Goal: Task Accomplishment & Management: Manage account settings

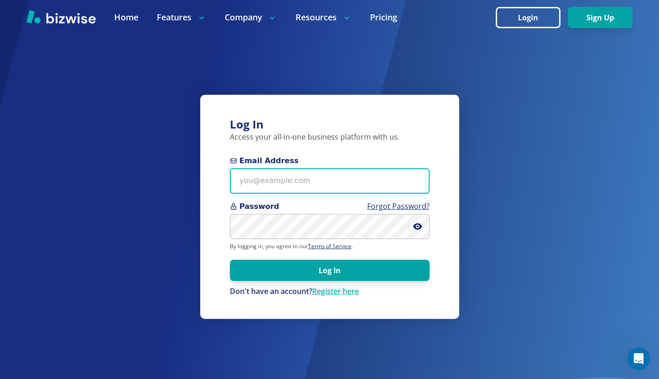
paste input "omorilla@uniquestaffingprofessionals.com"
type input "omorilla@uniquestaffingprofessionals.com"
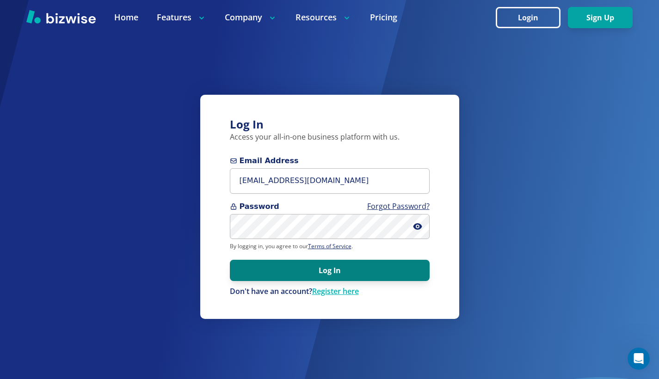
click at [323, 268] on button "Log In" at bounding box center [330, 270] width 200 height 21
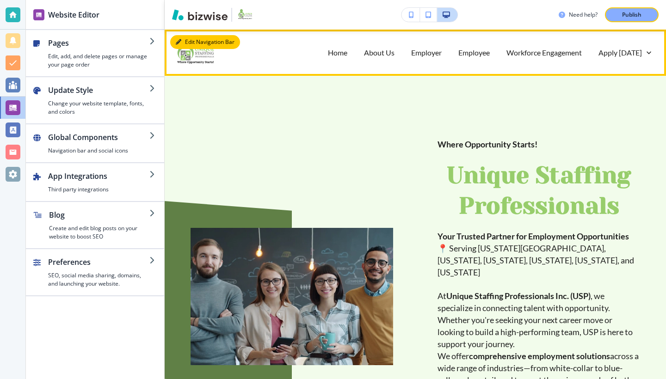
click at [183, 41] on button "Edit Navigation Bar" at bounding box center [205, 42] width 70 height 14
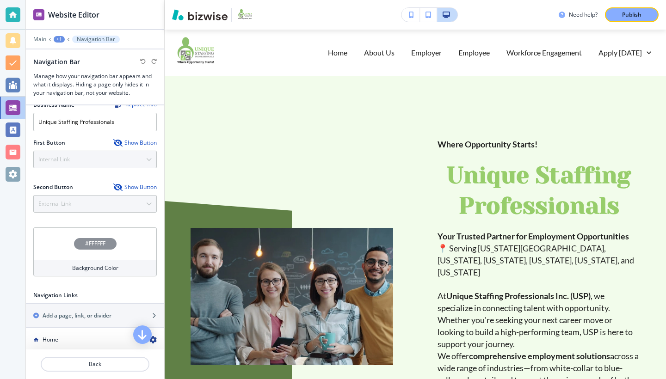
scroll to position [188, 0]
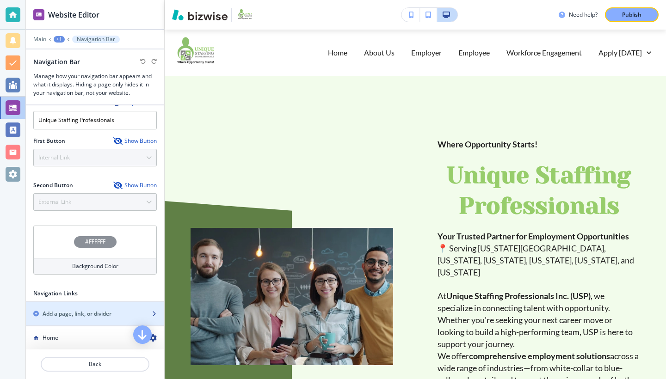
click at [97, 310] on h2 "Add a page, link, or divider" at bounding box center [77, 314] width 69 height 8
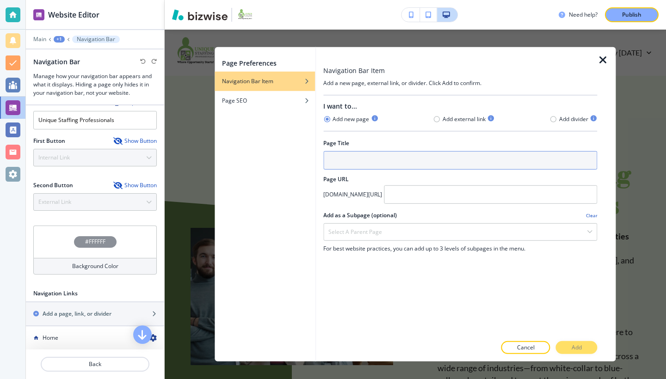
click at [338, 164] on input "text" at bounding box center [460, 160] width 274 height 18
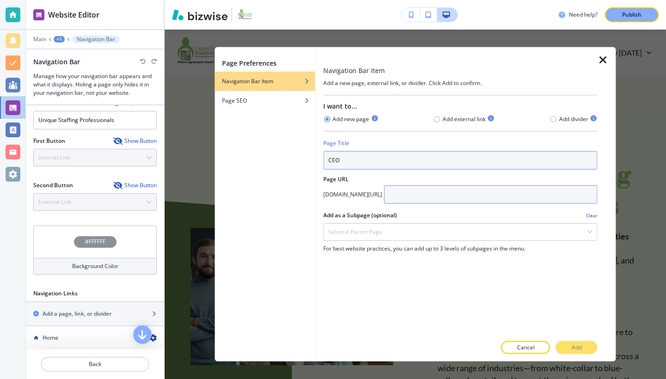
type input "CEO"
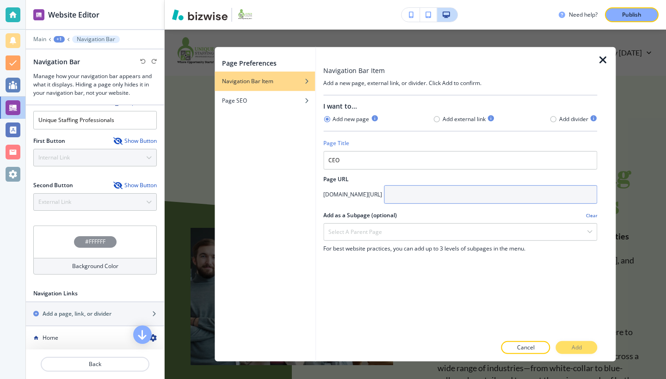
click at [429, 196] on input "text" at bounding box center [490, 194] width 213 height 18
type input "CEO"
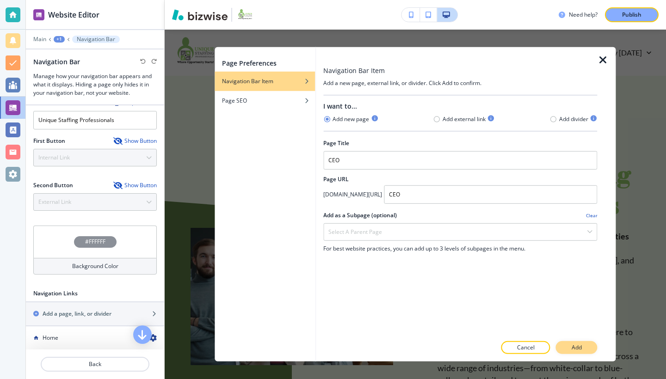
click at [579, 347] on p "Add" at bounding box center [576, 348] width 10 height 8
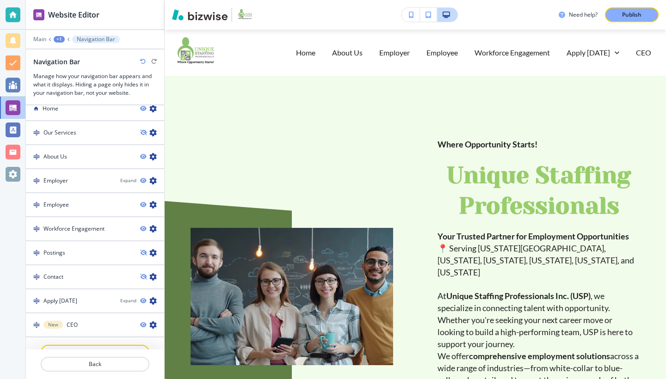
scroll to position [429, 0]
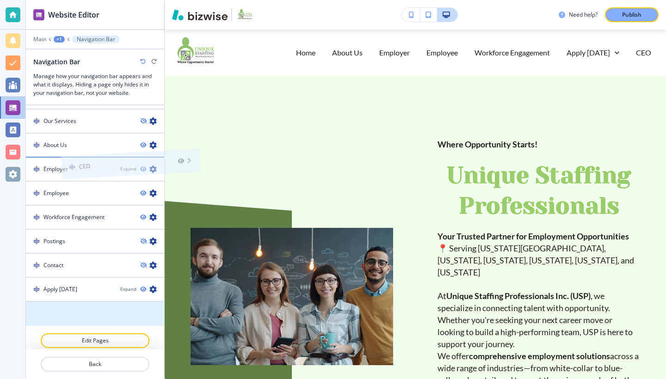
drag, startPoint x: 36, startPoint y: 307, endPoint x: 71, endPoint y: 149, distance: 161.1
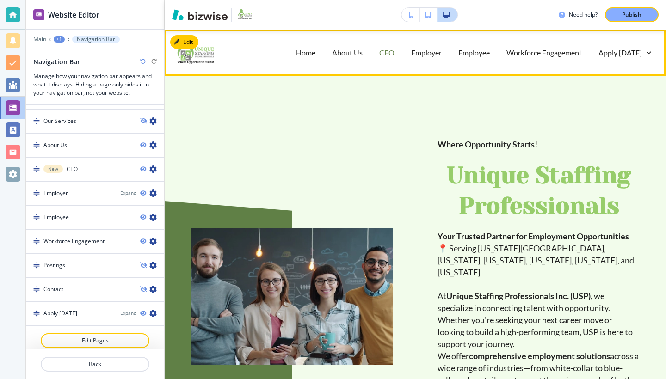
click at [379, 53] on p "CEO" at bounding box center [386, 52] width 15 height 11
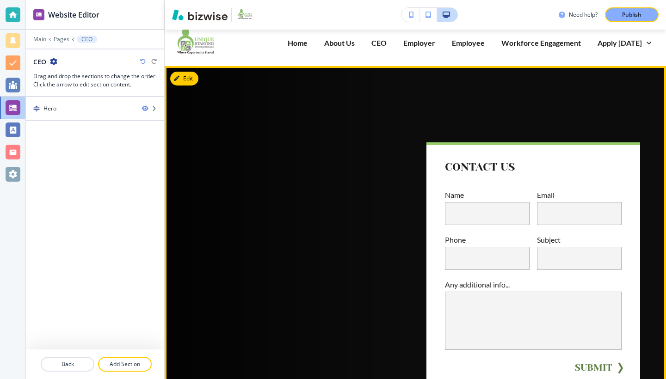
scroll to position [0, 0]
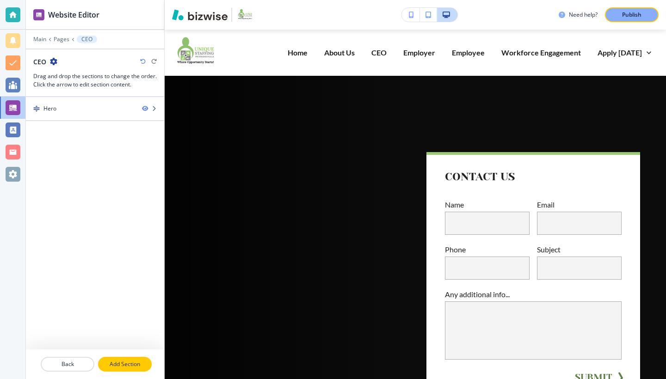
click at [129, 363] on p "Add Section" at bounding box center [125, 364] width 52 height 8
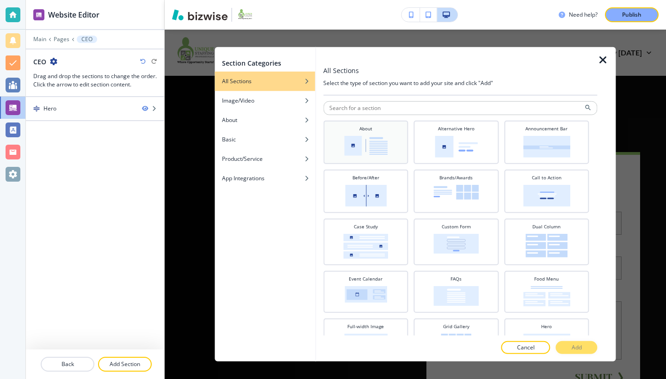
click at [350, 148] on img at bounding box center [365, 146] width 43 height 20
click at [578, 348] on p "Add" at bounding box center [576, 348] width 10 height 8
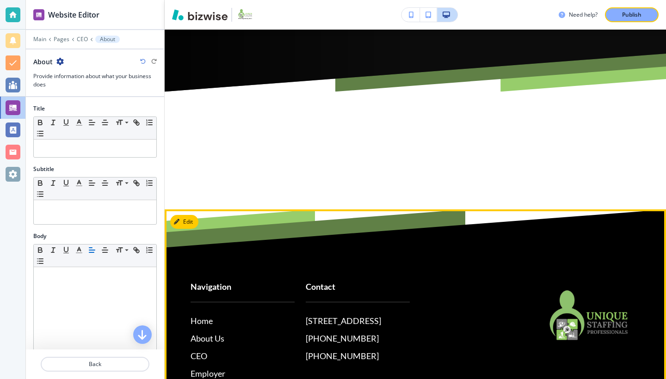
scroll to position [421, 0]
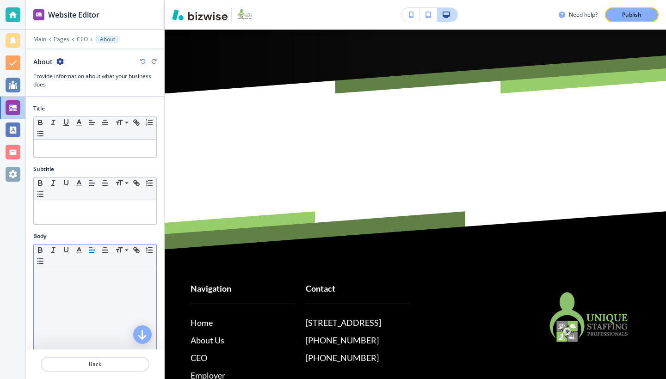
click at [81, 283] on div at bounding box center [95, 327] width 123 height 120
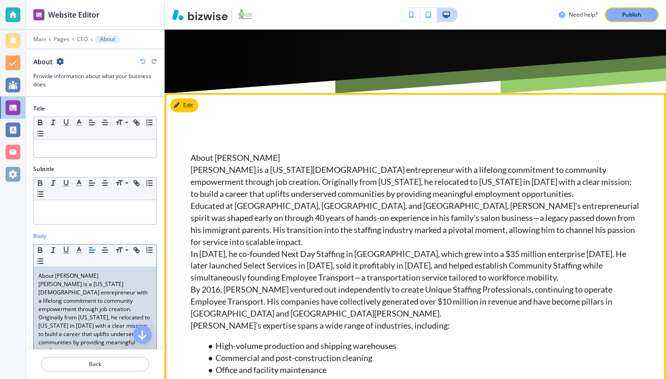
scroll to position [5, 0]
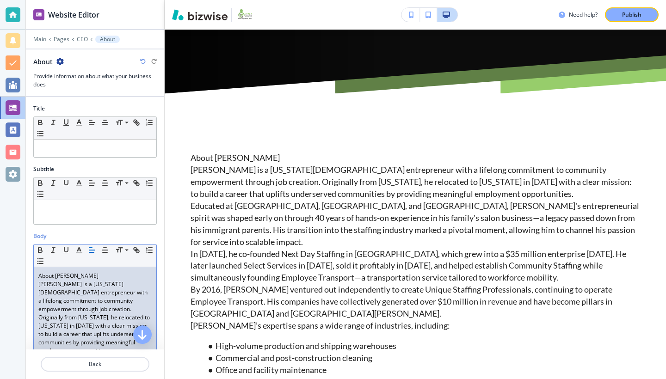
drag, startPoint x: 94, startPoint y: 277, endPoint x: 22, endPoint y: 266, distance: 73.4
click at [21, 266] on div "Website Editor Main Pages CEO About About Provide information about what your b…" at bounding box center [333, 189] width 666 height 379
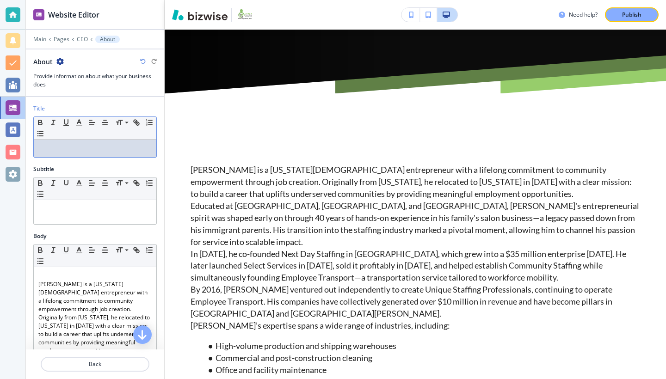
click at [65, 147] on p at bounding box center [94, 148] width 113 height 8
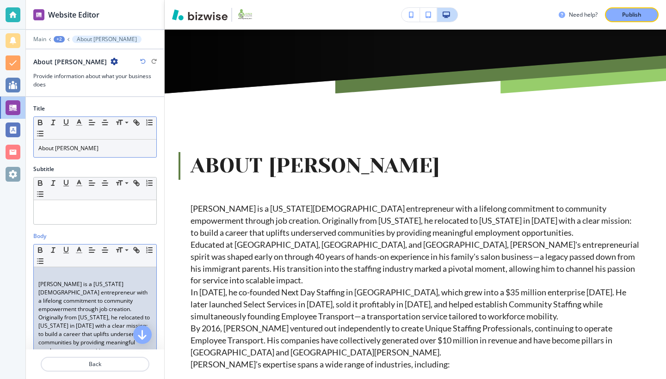
click at [39, 282] on p "[PERSON_NAME] is a [US_STATE][DEMOGRAPHIC_DATA] entrepreneur with a lifelong co…" at bounding box center [94, 317] width 113 height 75
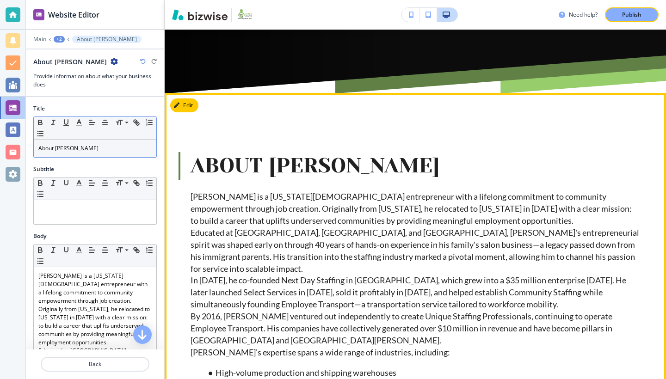
click at [268, 266] on p "Educated at [GEOGRAPHIC_DATA], [GEOGRAPHIC_DATA], and [GEOGRAPHIC_DATA], [PERSO…" at bounding box center [414, 251] width 449 height 48
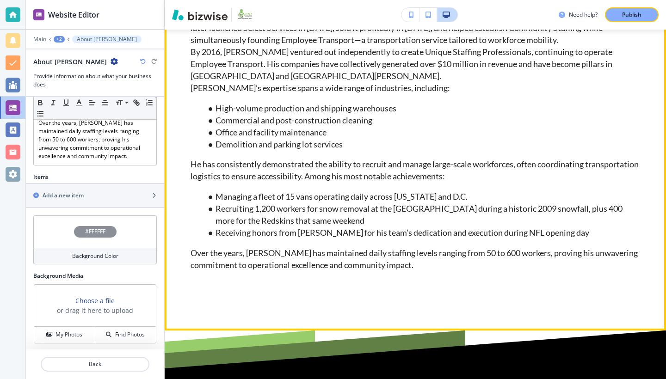
scroll to position [382, 0]
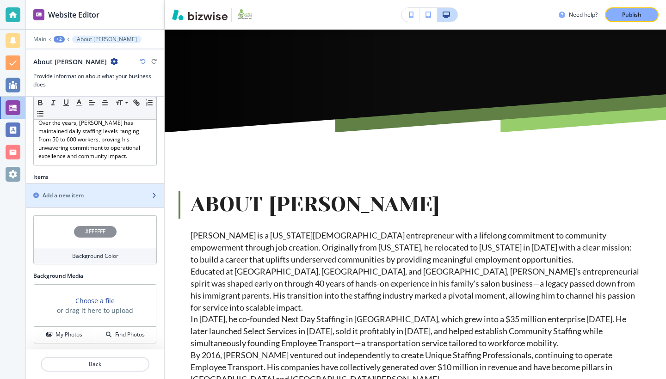
click at [87, 196] on div "Add a new item" at bounding box center [85, 195] width 118 height 8
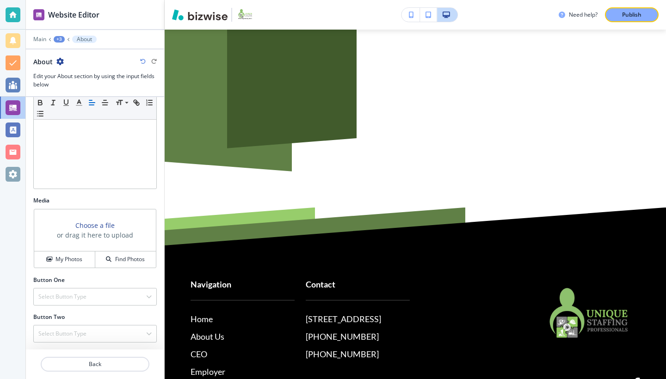
scroll to position [0, 0]
click at [77, 260] on h4 "My Photos" at bounding box center [68, 259] width 27 height 8
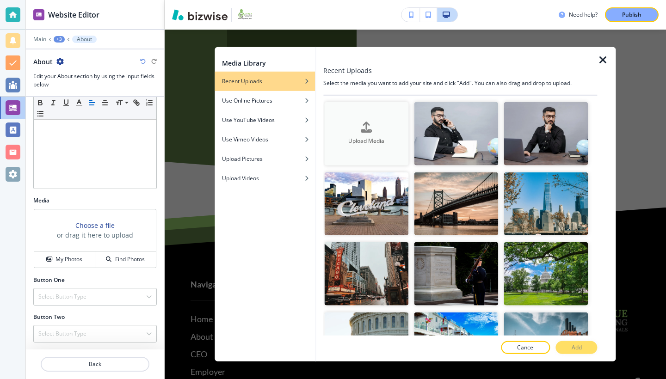
click at [344, 141] on h4 "Upload Media" at bounding box center [366, 141] width 84 height 8
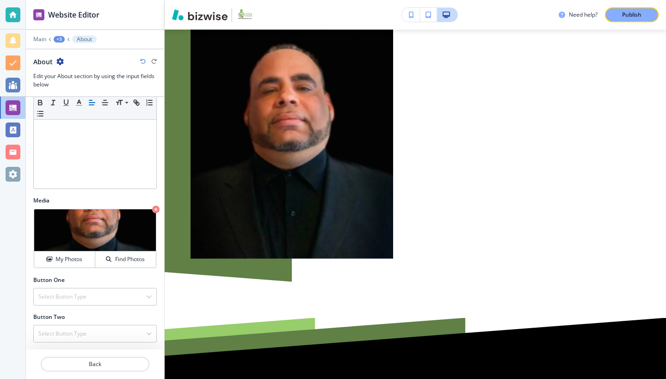
scroll to position [913, 0]
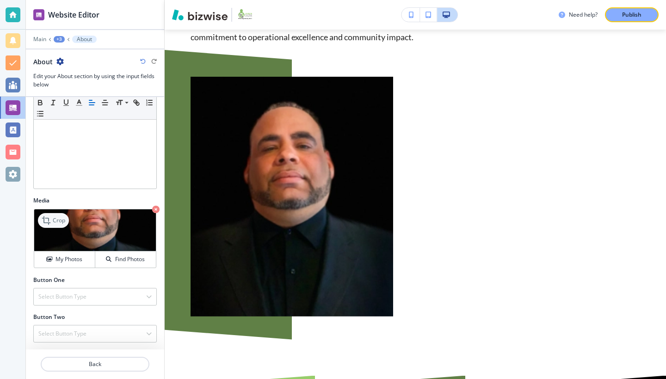
click at [60, 224] on div "Crop" at bounding box center [53, 220] width 31 height 15
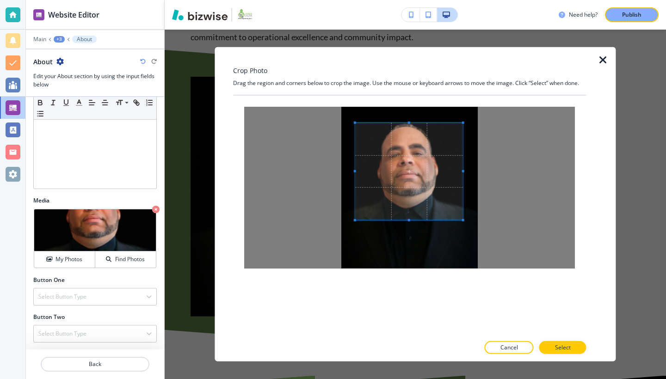
click at [463, 219] on span at bounding box center [463, 220] width 2 height 2
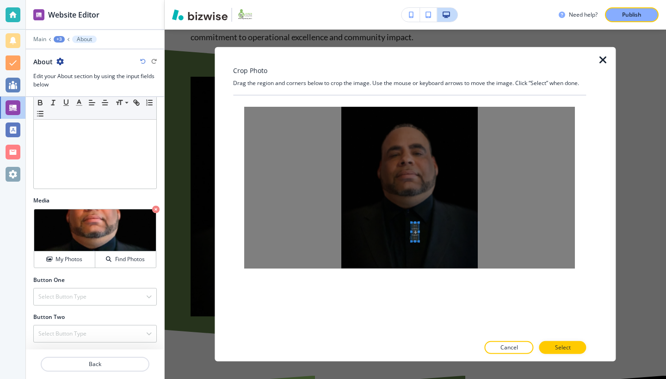
click at [414, 238] on div at bounding box center [409, 188] width 331 height 162
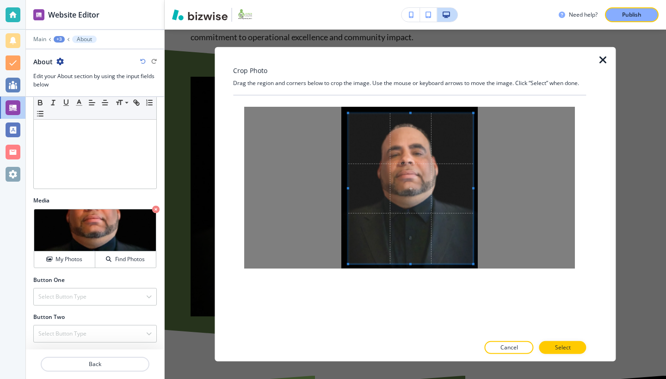
click at [485, 284] on div at bounding box center [409, 216] width 353 height 240
click at [550, 345] on button "Select" at bounding box center [562, 347] width 47 height 13
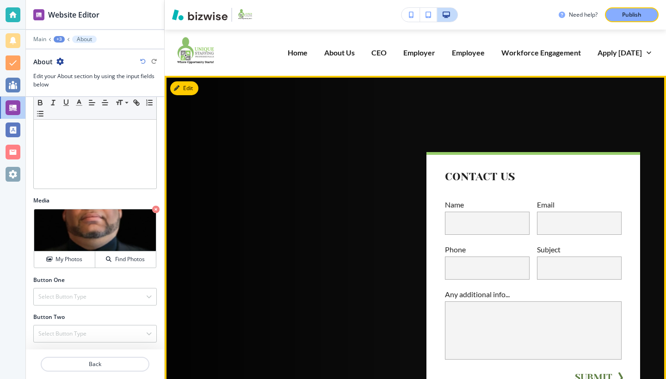
scroll to position [14, 0]
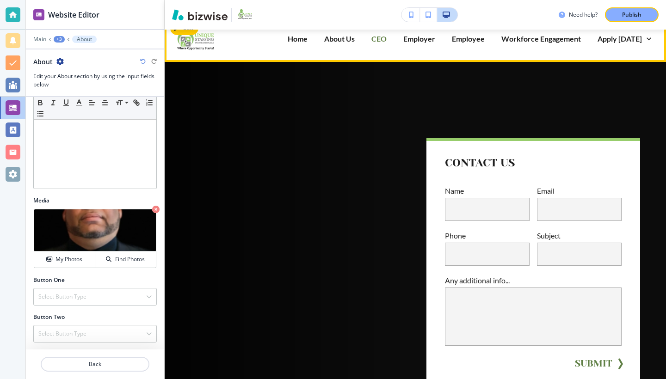
click at [379, 41] on p "CEO" at bounding box center [378, 38] width 15 height 11
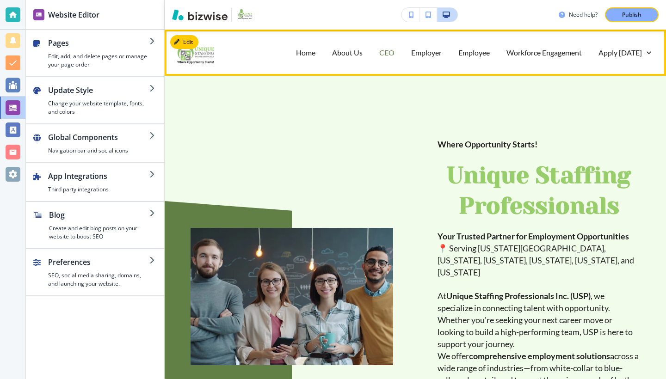
click at [379, 52] on p "CEO" at bounding box center [386, 52] width 15 height 11
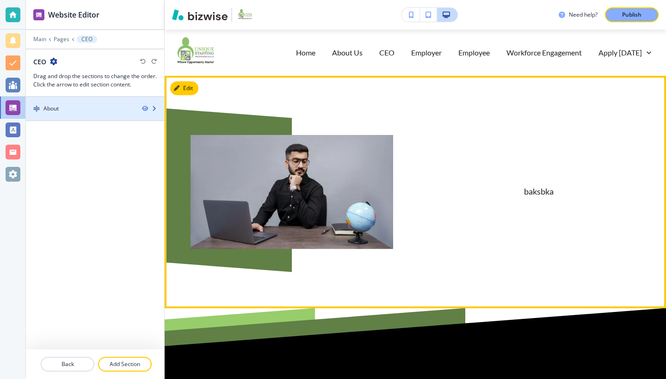
click at [91, 109] on div "About" at bounding box center [80, 108] width 109 height 8
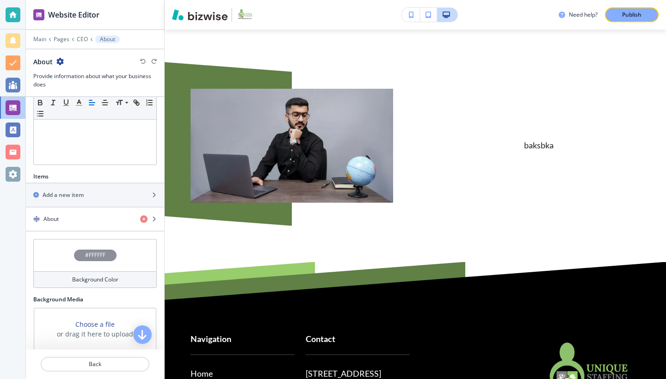
scroll to position [215, 0]
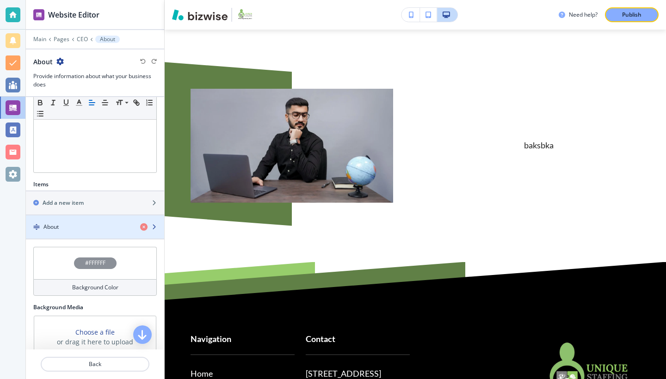
click at [60, 228] on div "About" at bounding box center [79, 227] width 107 height 8
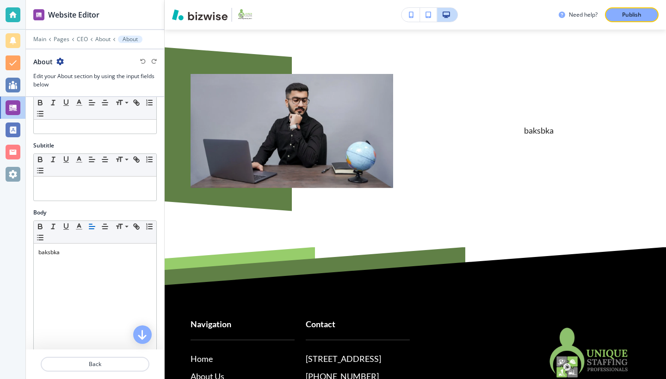
scroll to position [22, 0]
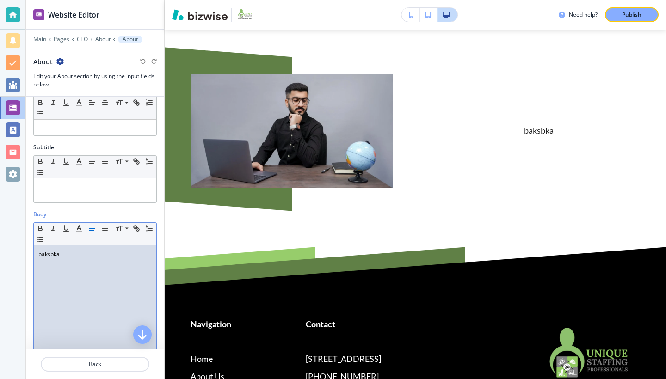
click at [63, 257] on p "baksbka" at bounding box center [94, 254] width 113 height 8
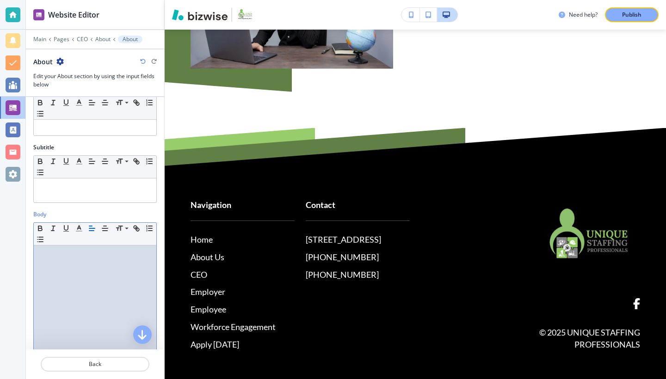
scroll to position [0, 0]
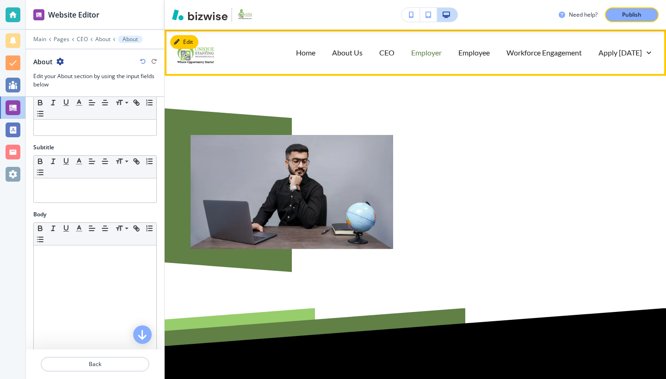
click at [417, 54] on p "Employer" at bounding box center [426, 52] width 31 height 11
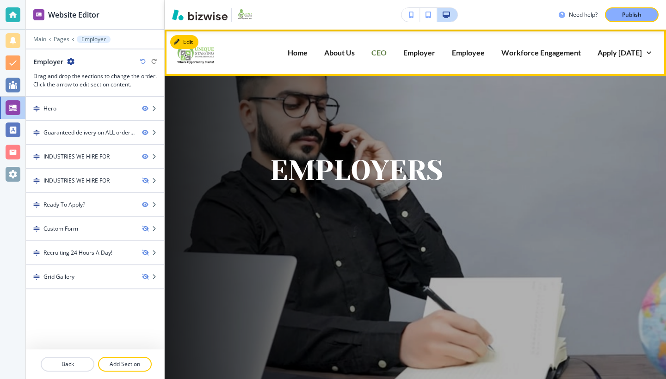
click at [379, 53] on p "CEO" at bounding box center [378, 52] width 15 height 11
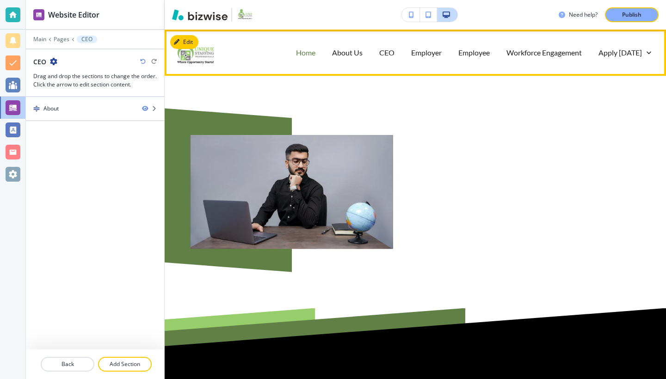
click at [302, 55] on p "Home" at bounding box center [305, 52] width 19 height 11
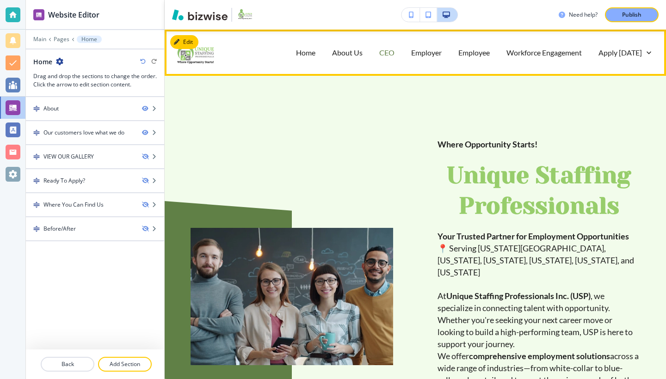
click at [379, 55] on p "CEO" at bounding box center [386, 52] width 15 height 11
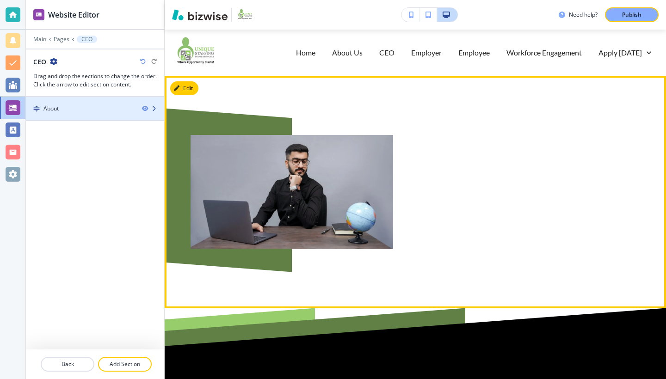
click at [120, 109] on div "About" at bounding box center [80, 108] width 109 height 8
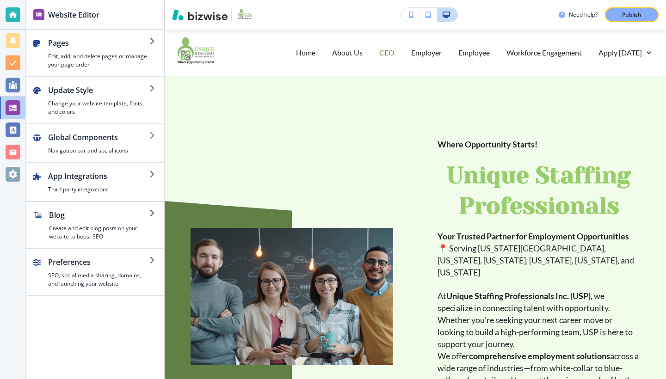
click at [379, 52] on p "CEO" at bounding box center [386, 52] width 15 height 11
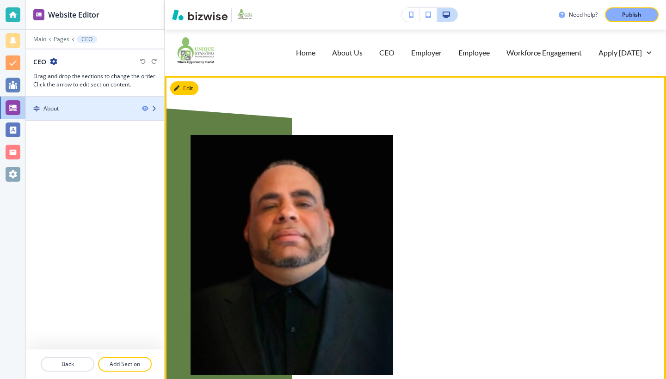
click at [111, 107] on div "About" at bounding box center [80, 108] width 109 height 8
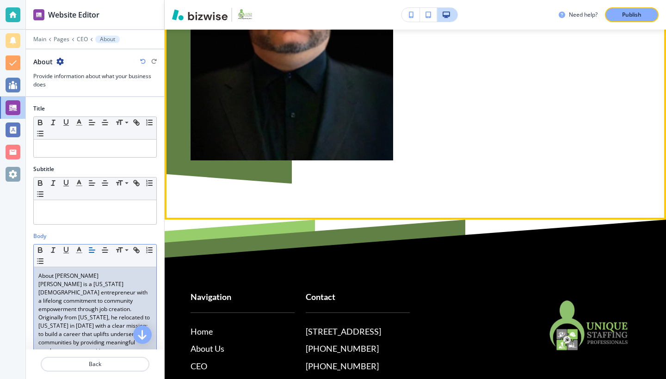
scroll to position [606, 0]
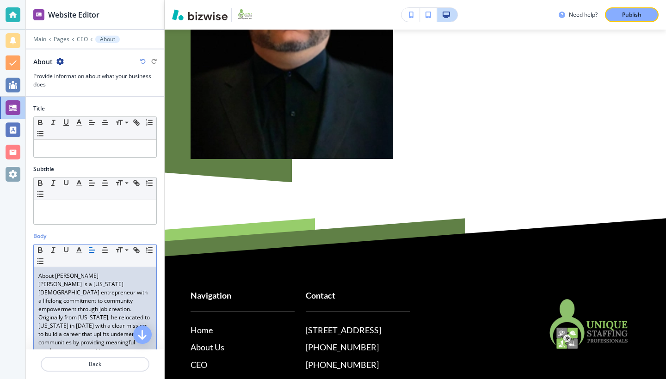
drag, startPoint x: 91, startPoint y: 274, endPoint x: 32, endPoint y: 275, distance: 58.7
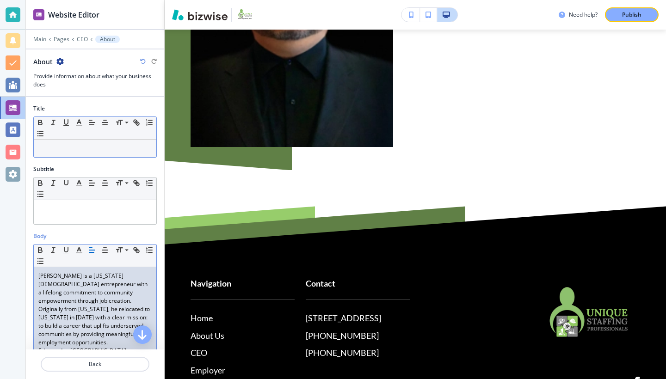
click at [56, 150] on p at bounding box center [94, 148] width 113 height 8
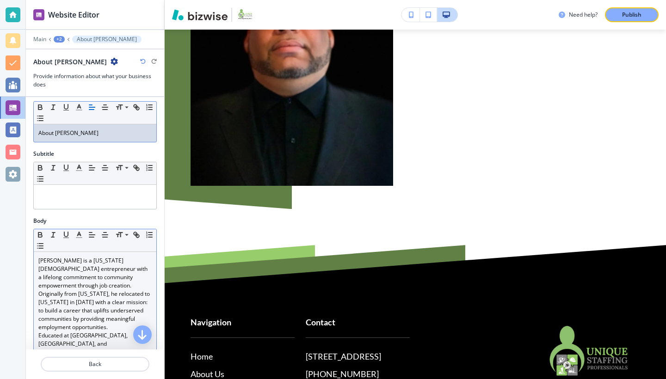
scroll to position [8, 0]
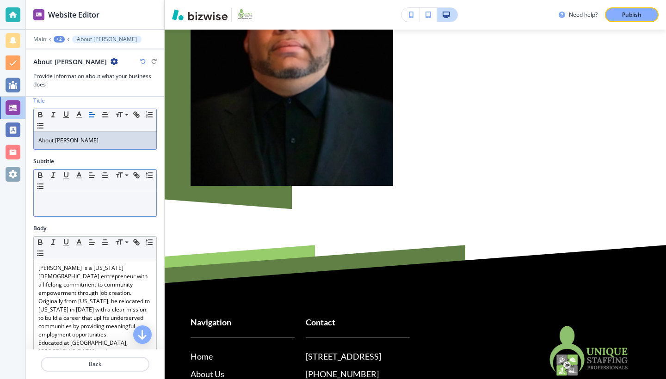
click at [64, 202] on p at bounding box center [94, 201] width 113 height 8
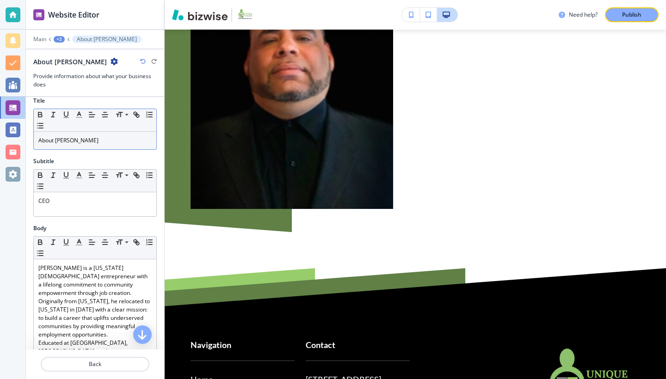
click at [64, 227] on div "Body" at bounding box center [94, 228] width 123 height 8
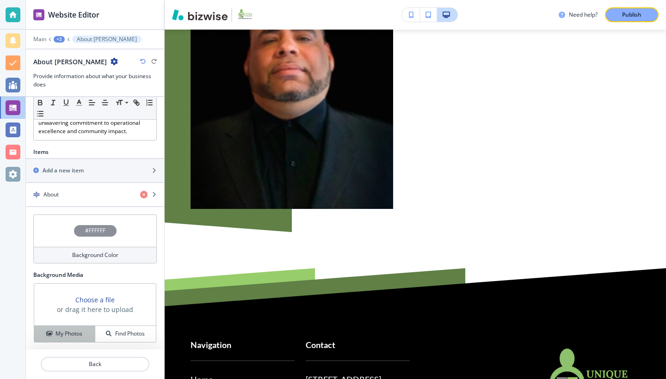
scroll to position [610, 0]
click at [81, 363] on p "Back" at bounding box center [95, 364] width 107 height 8
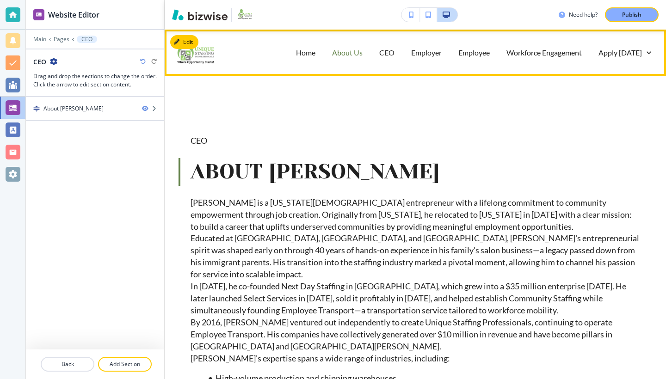
scroll to position [0, 0]
click at [305, 53] on p "Home" at bounding box center [305, 52] width 19 height 11
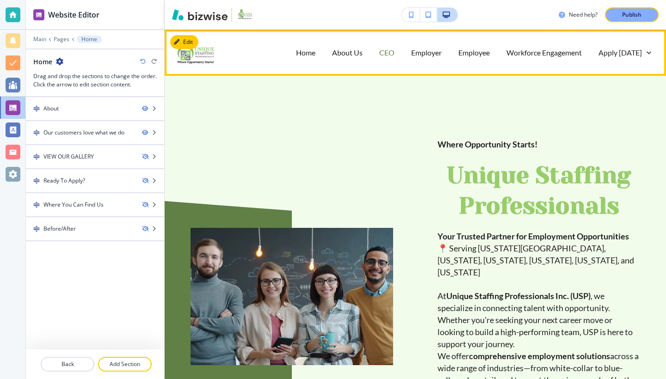
click at [379, 57] on p "CEO" at bounding box center [386, 52] width 15 height 11
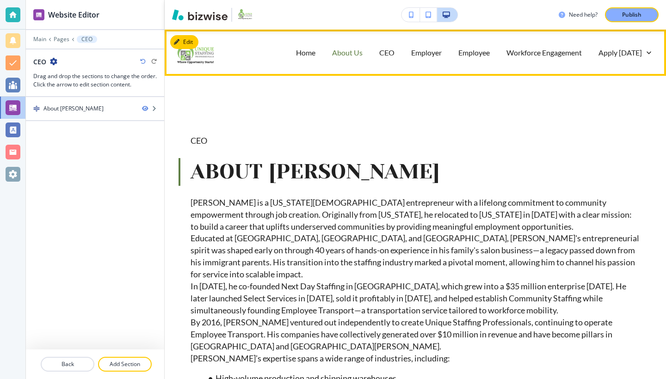
click at [345, 54] on p "About Us" at bounding box center [347, 52] width 31 height 11
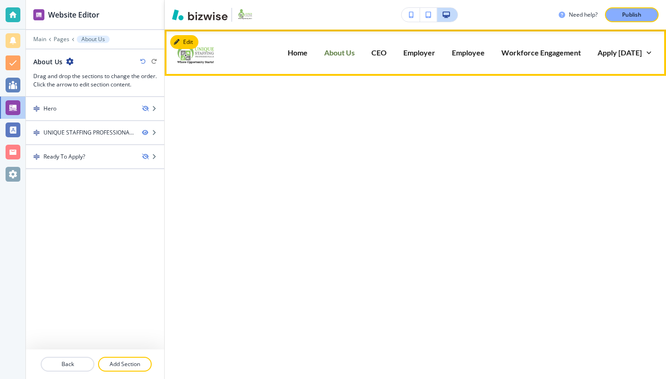
click at [345, 54] on p "About Us" at bounding box center [339, 52] width 31 height 11
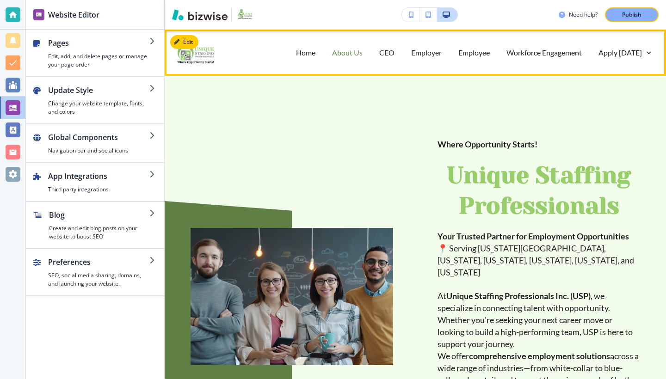
click at [343, 53] on p "About Us" at bounding box center [347, 52] width 31 height 11
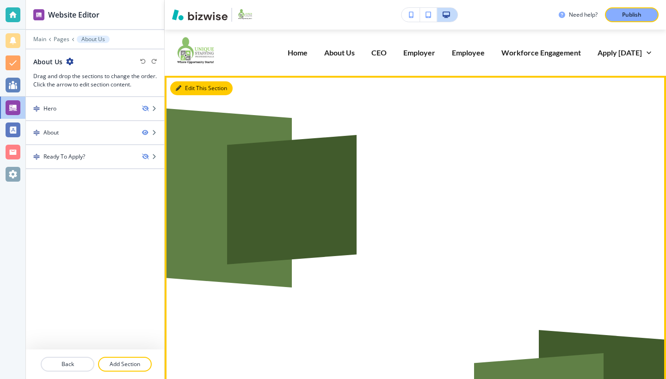
click at [186, 87] on button "Edit This Section" at bounding box center [201, 88] width 62 height 14
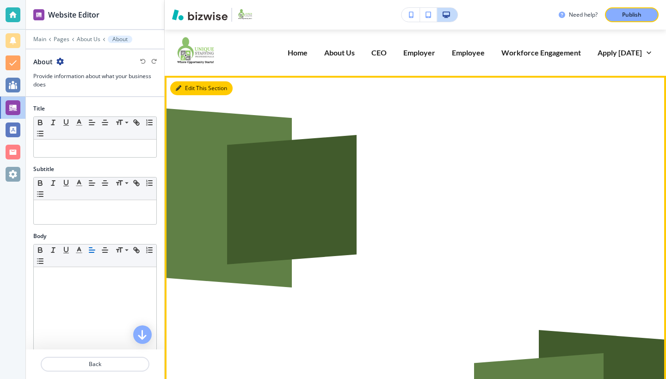
scroll to position [46, 0]
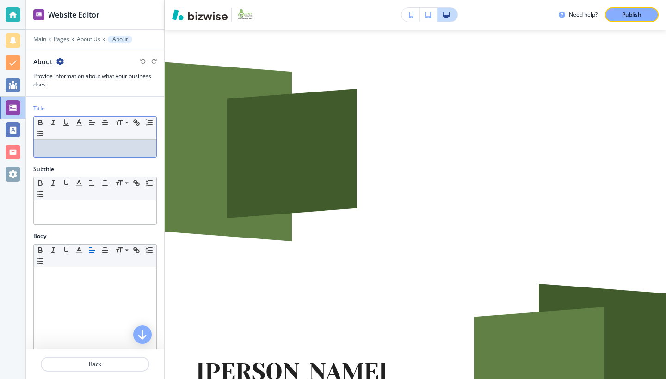
click at [104, 149] on p at bounding box center [94, 148] width 113 height 8
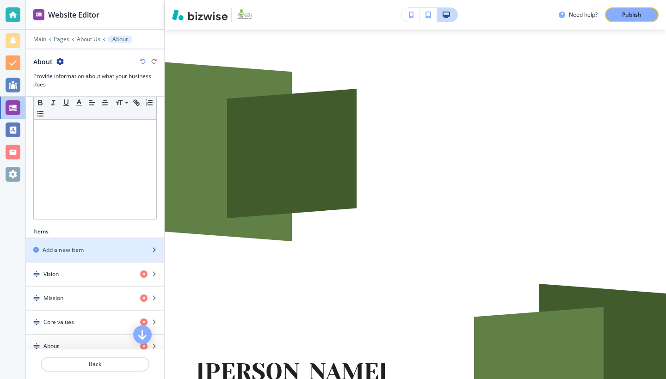
scroll to position [170, 0]
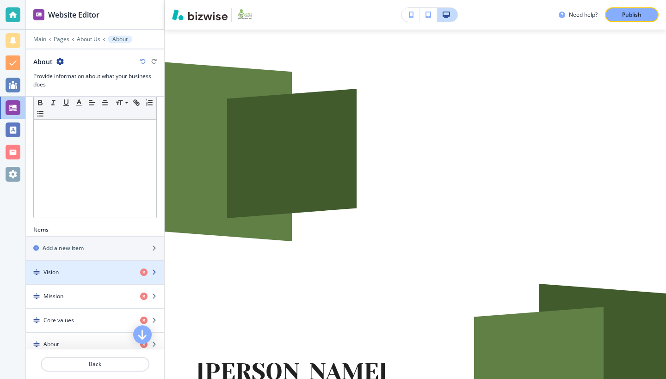
click at [57, 270] on h4 "Vision" at bounding box center [50, 272] width 15 height 8
click at [62, 270] on div "Vision" at bounding box center [79, 272] width 107 height 8
click at [49, 271] on h4 "Vision" at bounding box center [50, 272] width 15 height 8
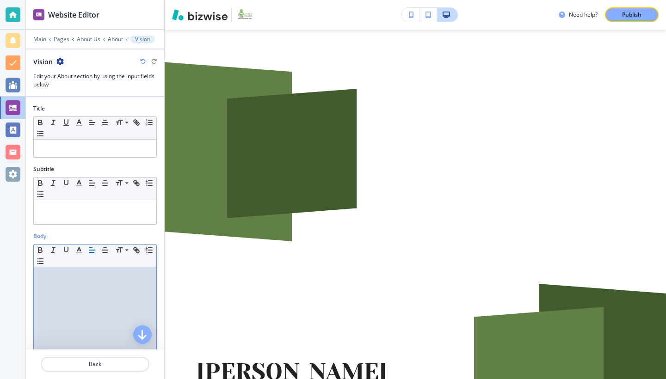
click at [48, 271] on div at bounding box center [95, 327] width 123 height 120
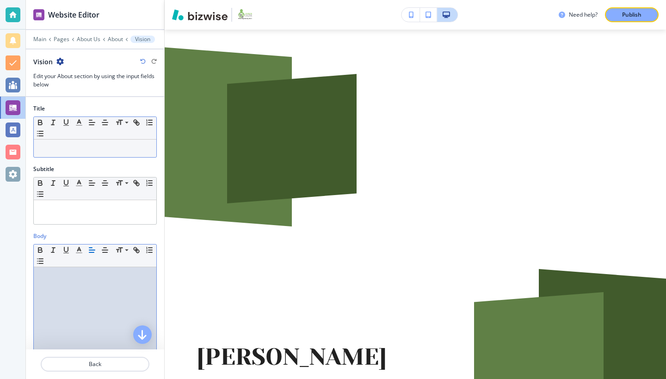
drag, startPoint x: 56, startPoint y: 146, endPoint x: 59, endPoint y: 152, distance: 6.2
click at [58, 149] on p at bounding box center [94, 148] width 113 height 8
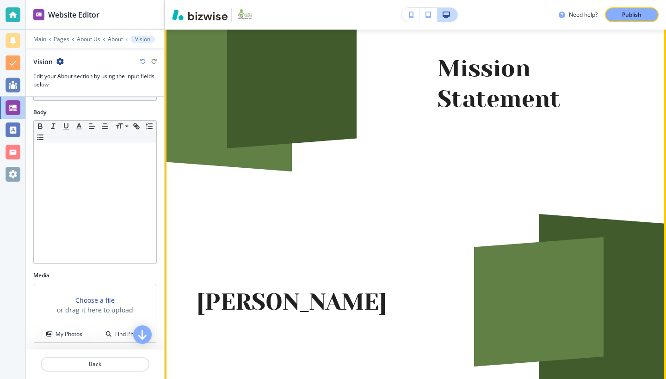
scroll to position [49, 0]
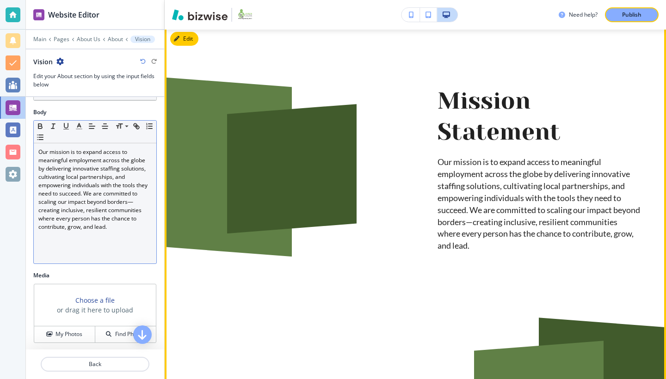
click at [467, 208] on p "Our mission is to expand access to meaningful employment across the globe by de…" at bounding box center [538, 204] width 202 height 96
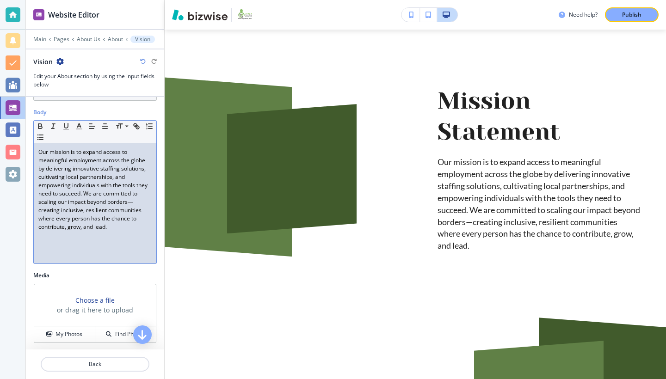
click at [110, 192] on p "Our mission is to expand access to meaningful employment across the globe by de…" at bounding box center [94, 189] width 113 height 83
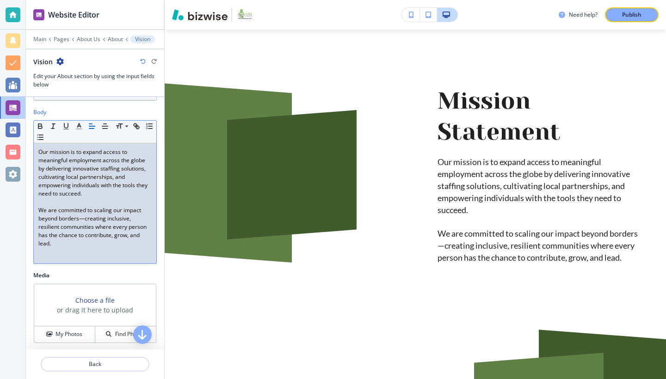
scroll to position [199, 0]
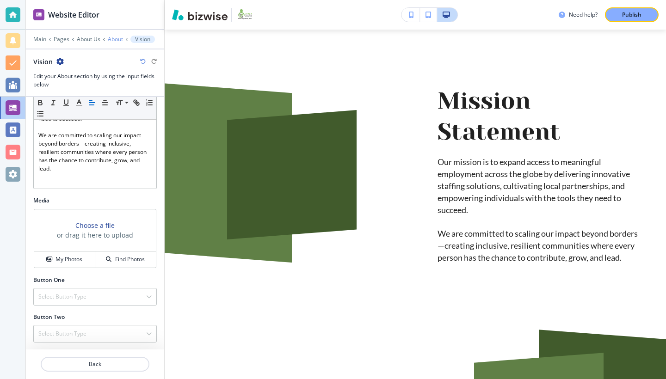
click at [114, 39] on p "About" at bounding box center [115, 39] width 15 height 6
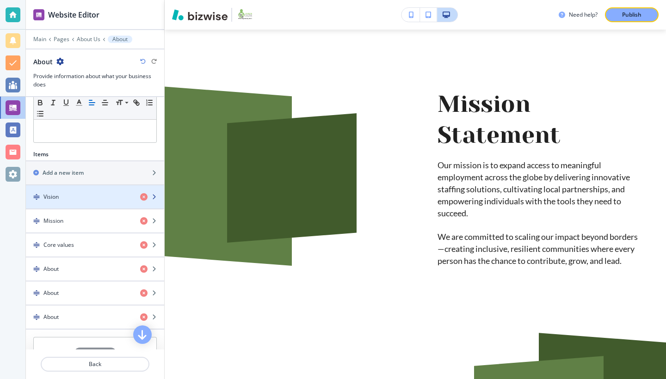
scroll to position [247, 0]
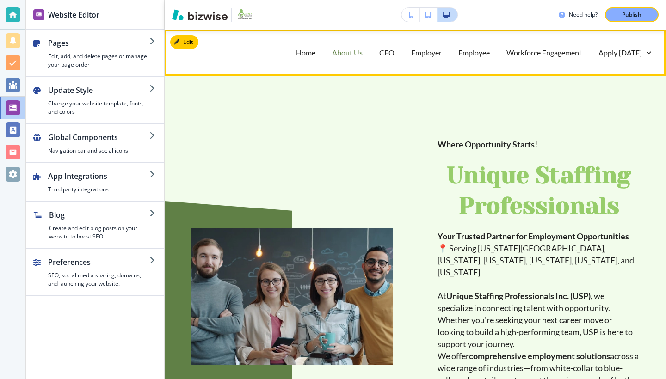
click at [344, 56] on p "About Us" at bounding box center [347, 52] width 31 height 11
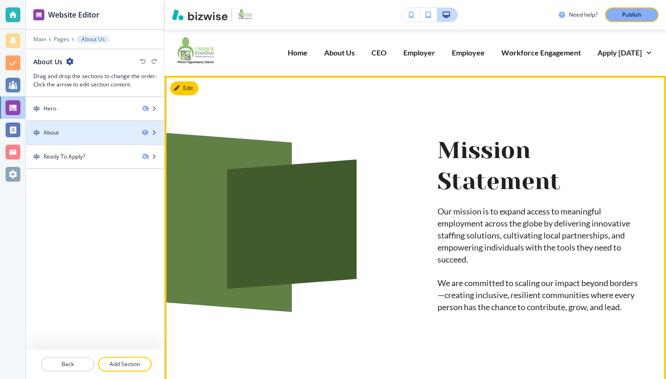
click at [102, 125] on div at bounding box center [95, 124] width 138 height 7
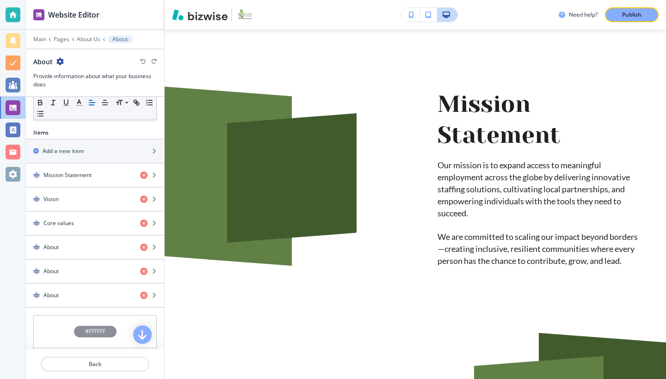
scroll to position [269, 0]
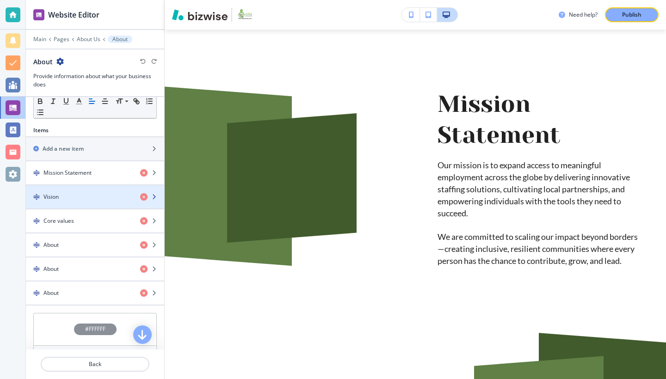
click at [59, 197] on div "Vision" at bounding box center [79, 197] width 107 height 8
click at [86, 198] on div "Vision" at bounding box center [79, 197] width 107 height 8
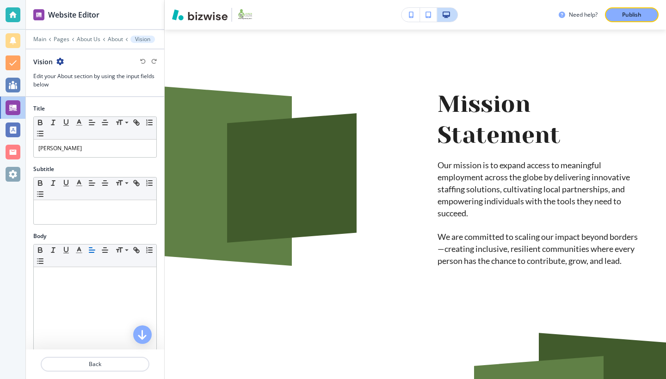
click at [86, 198] on div "Small Normal Large Huge" at bounding box center [95, 189] width 123 height 23
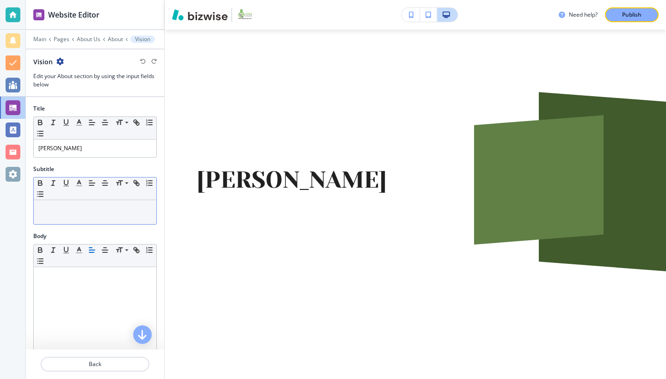
scroll to position [336, 0]
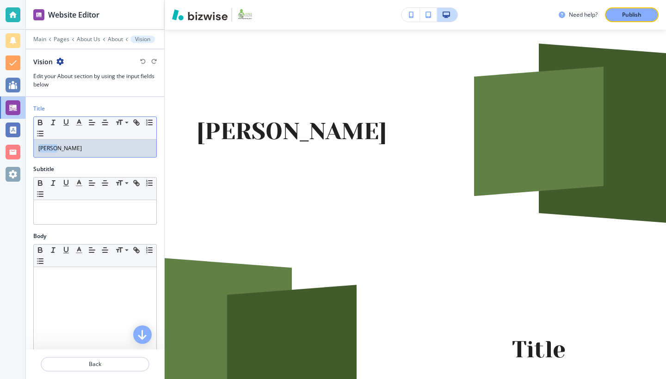
drag, startPoint x: 68, startPoint y: 149, endPoint x: 9, endPoint y: 141, distance: 59.7
click at [9, 141] on div "Website Editor Main Pages About Us About Vision Vision Edit your About section …" at bounding box center [333, 189] width 666 height 379
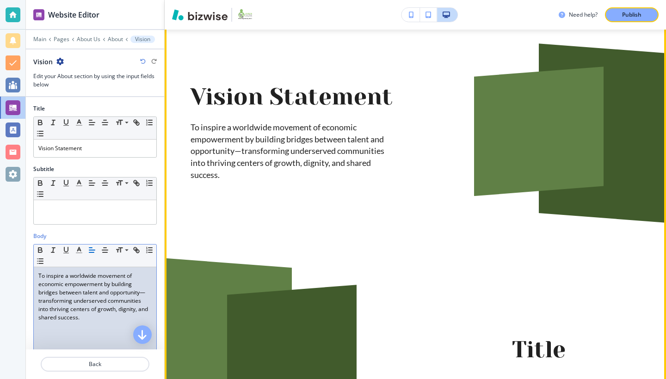
click at [192, 150] on p "To inspire a worldwide movement of economic empowerment by building bridges bet…" at bounding box center [291, 152] width 202 height 60
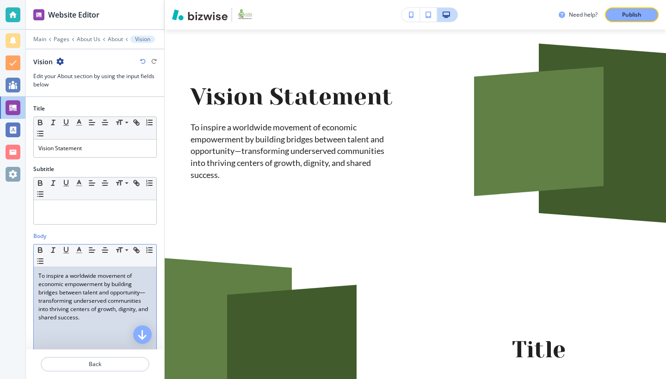
click at [39, 277] on p "To inspire a worldwide movement of economic empowerment by building bridges bet…" at bounding box center [94, 297] width 113 height 50
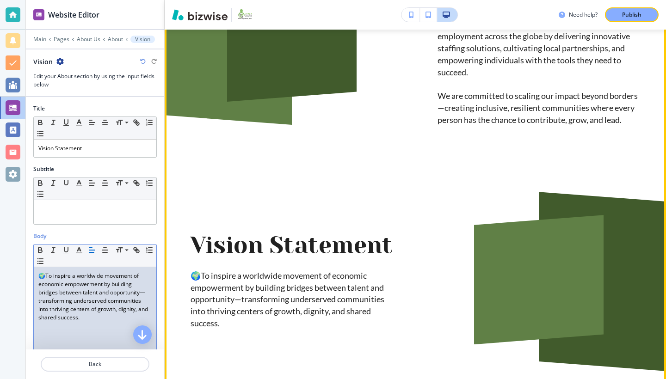
scroll to position [113, 0]
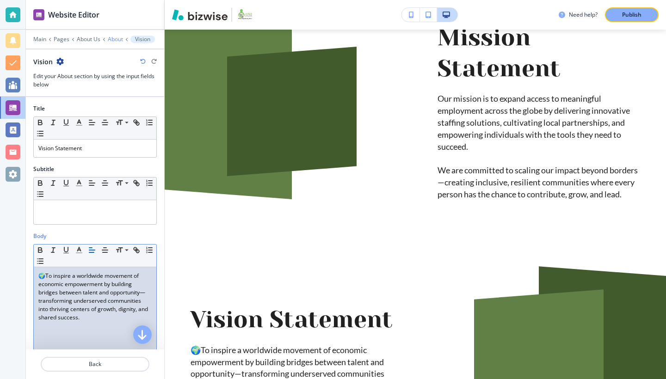
click at [115, 39] on p "About" at bounding box center [115, 39] width 15 height 6
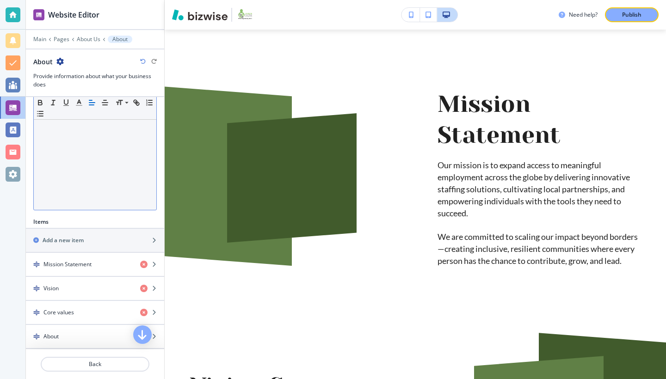
scroll to position [204, 0]
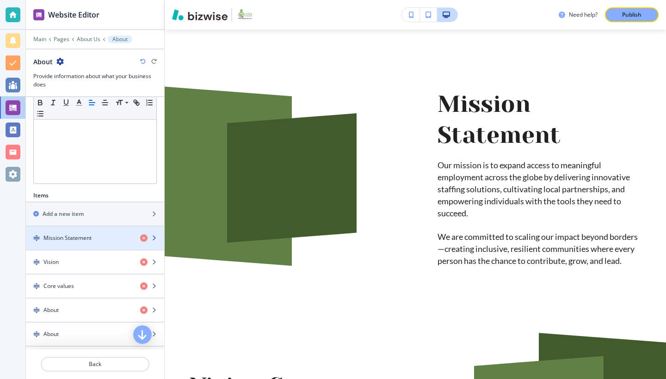
click at [80, 240] on h4 "Mission Statement" at bounding box center [67, 238] width 48 height 8
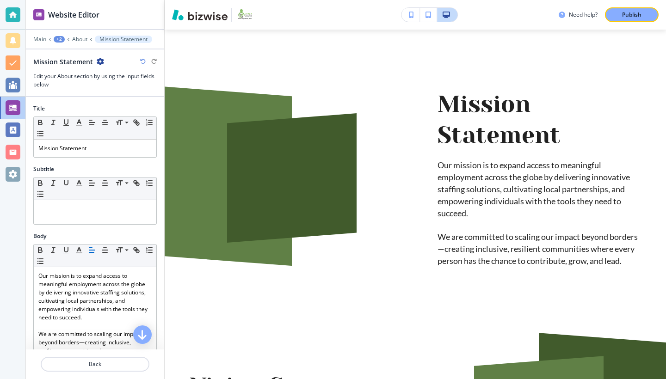
scroll to position [61, 0]
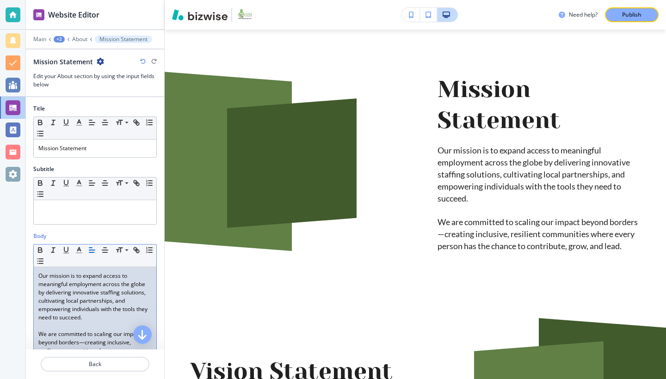
click at [38, 277] on p "Our mission is to expand access to meaningful employment across the globe by de…" at bounding box center [94, 297] width 113 height 50
click at [77, 41] on p "About" at bounding box center [79, 39] width 15 height 6
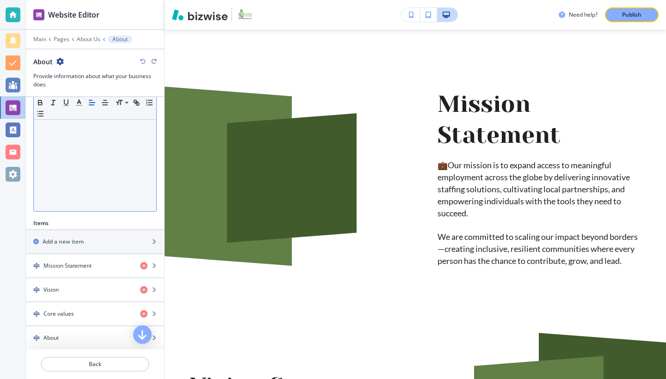
scroll to position [190, 0]
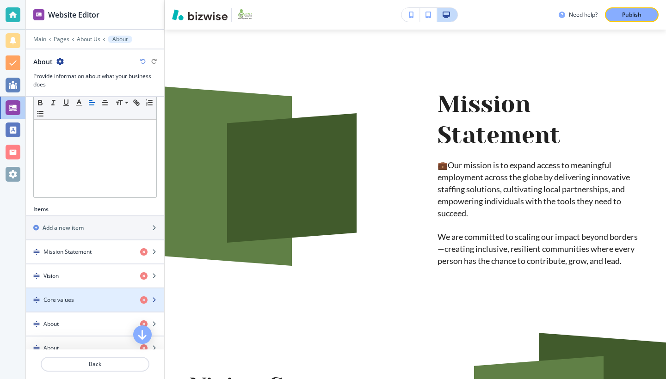
click at [85, 301] on div "Core values" at bounding box center [79, 300] width 107 height 8
click at [84, 301] on div "Core values" at bounding box center [79, 300] width 107 height 8
click at [73, 302] on h4 "Core values" at bounding box center [58, 300] width 31 height 8
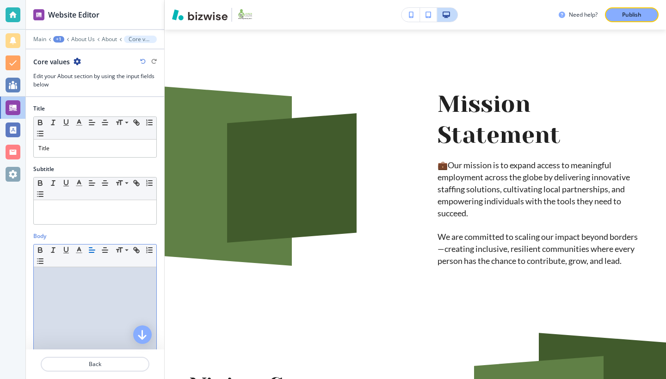
scroll to position [554, 0]
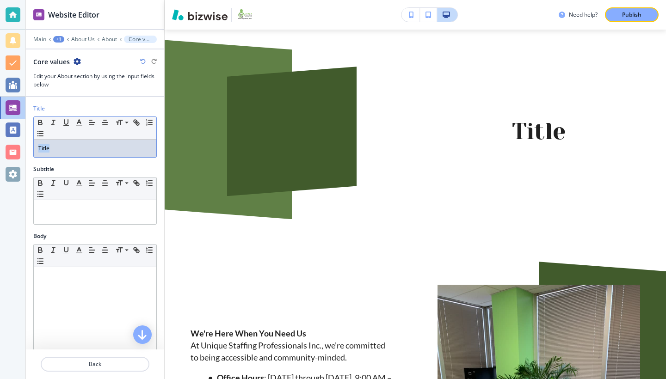
drag, startPoint x: 58, startPoint y: 150, endPoint x: 5, endPoint y: 138, distance: 54.6
click at [8, 141] on div "Website Editor Main +1 About Us About Core values Core values Edit your About s…" at bounding box center [333, 189] width 666 height 379
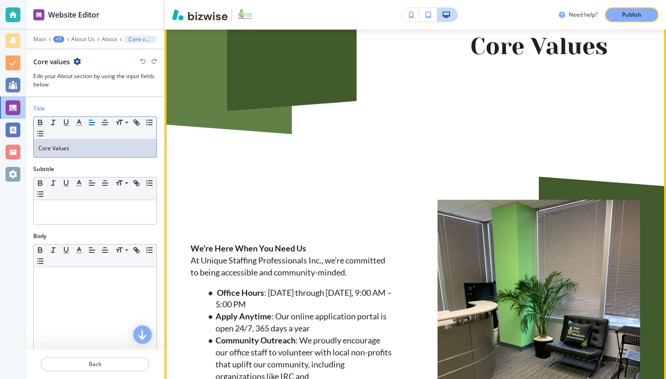
scroll to position [571, 0]
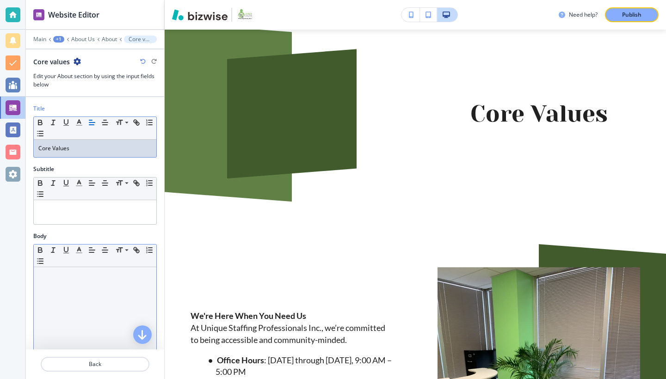
click at [72, 278] on p at bounding box center [94, 276] width 113 height 8
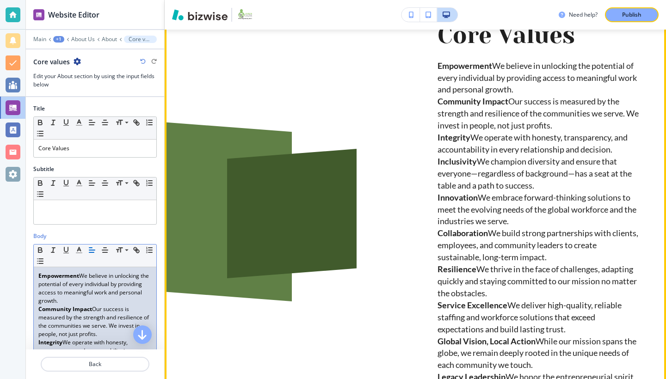
scroll to position [522, 0]
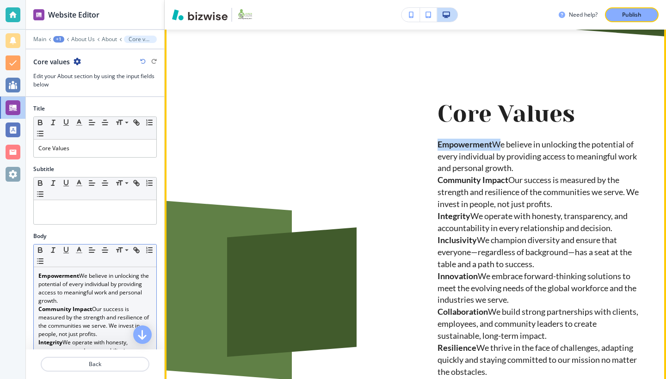
drag, startPoint x: 491, startPoint y: 151, endPoint x: 397, endPoint y: 155, distance: 94.0
click at [399, 153] on div "Core Values Empowerment We believe in unlocking the potential of every individu…" at bounding box center [516, 270] width 247 height 432
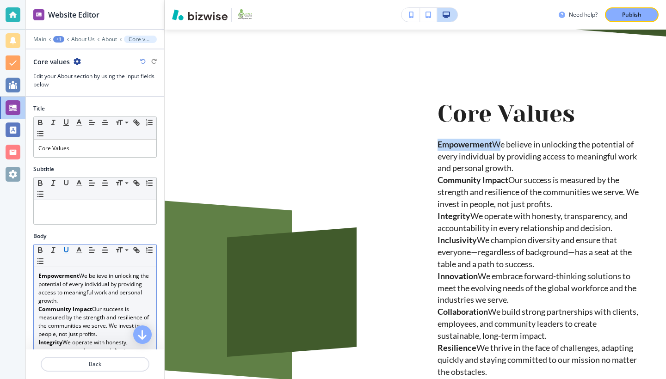
drag, startPoint x: 53, startPoint y: 250, endPoint x: 71, endPoint y: 250, distance: 18.0
click at [53, 250] on line "button" at bounding box center [53, 250] width 1 height 5
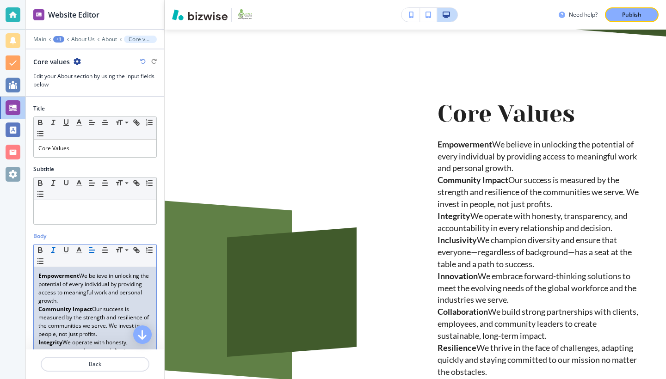
click at [53, 250] on icon "button" at bounding box center [53, 250] width 8 height 8
click at [60, 282] on p "Empowerment We believe in unlocking the potential of every individual by provid…" at bounding box center [94, 288] width 113 height 33
drag, startPoint x: 79, startPoint y: 276, endPoint x: 19, endPoint y: 271, distance: 60.3
click at [19, 271] on div "Website Editor Main +1 About Us About Core values Core values Edit your About s…" at bounding box center [333, 189] width 666 height 379
click at [53, 248] on line "button" at bounding box center [53, 248] width 3 height 0
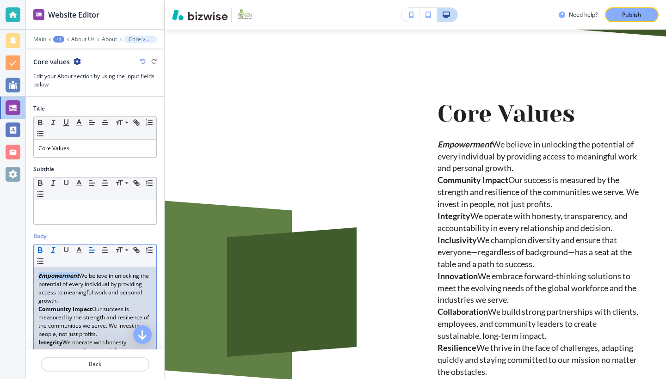
click at [54, 247] on icon "button" at bounding box center [53, 250] width 8 height 8
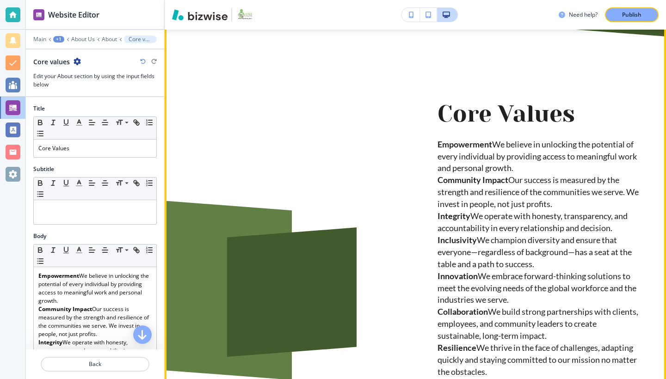
click at [437, 185] on strong "Community Impact" at bounding box center [472, 180] width 71 height 10
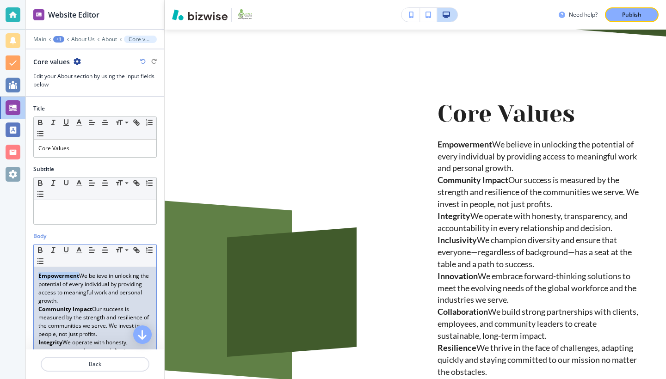
drag, startPoint x: 39, startPoint y: 276, endPoint x: 80, endPoint y: 275, distance: 40.2
click at [80, 275] on p "Empowerment We believe in unlocking the potential of every individual by provid…" at bounding box center [94, 288] width 113 height 33
click at [67, 248] on icon "button" at bounding box center [66, 250] width 8 height 8
drag, startPoint x: 38, startPoint y: 308, endPoint x: 93, endPoint y: 309, distance: 55.0
click at [93, 309] on p "Community Impact Our success is measured by the strength and resilience of the …" at bounding box center [94, 321] width 113 height 33
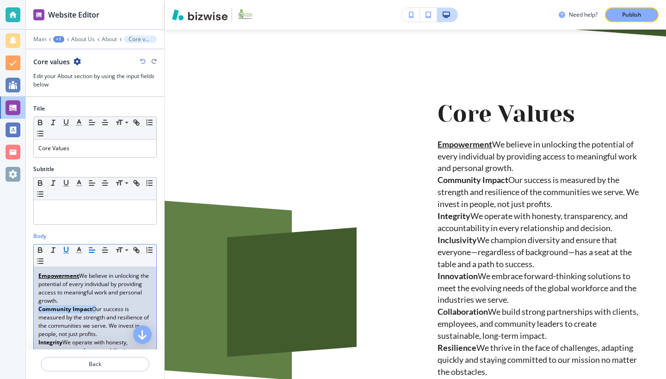
click at [64, 249] on icon "button" at bounding box center [66, 249] width 4 height 5
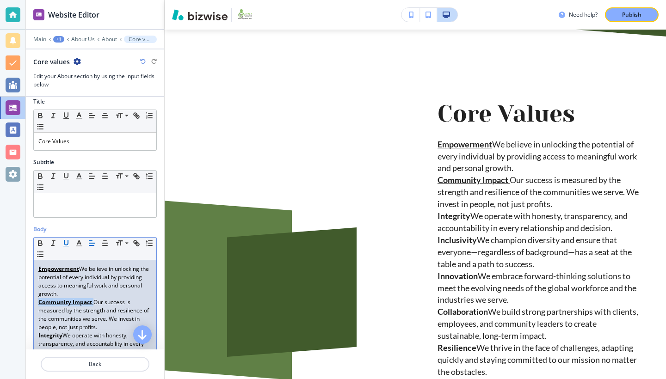
scroll to position [14, 0]
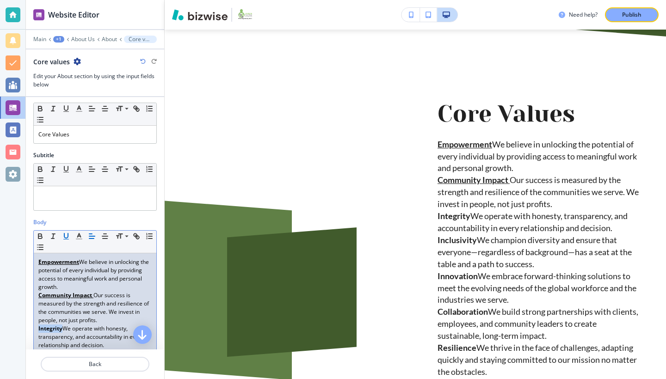
drag, startPoint x: 62, startPoint y: 326, endPoint x: 41, endPoint y: 325, distance: 21.8
click at [66, 234] on icon "button" at bounding box center [66, 236] width 8 height 8
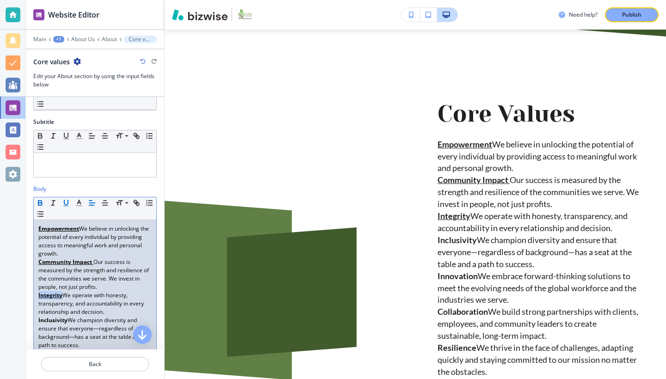
scroll to position [49, 0]
drag, startPoint x: 68, startPoint y: 319, endPoint x: 50, endPoint y: 297, distance: 29.0
click at [28, 319] on div "Body Small Normal Large Huge Empowerment We believe in unlocking the potential …" at bounding box center [95, 371] width 138 height 377
click at [67, 198] on icon "button" at bounding box center [66, 201] width 8 height 8
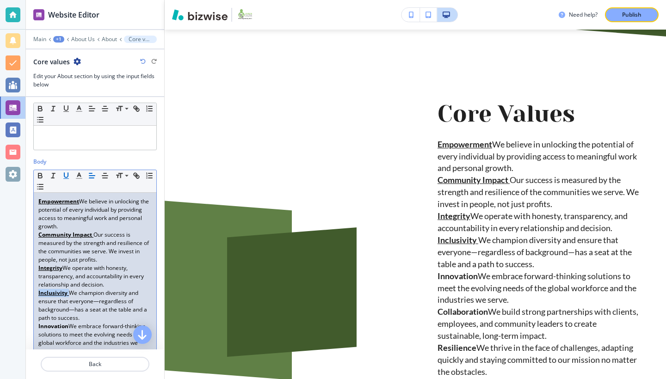
scroll to position [119, 0]
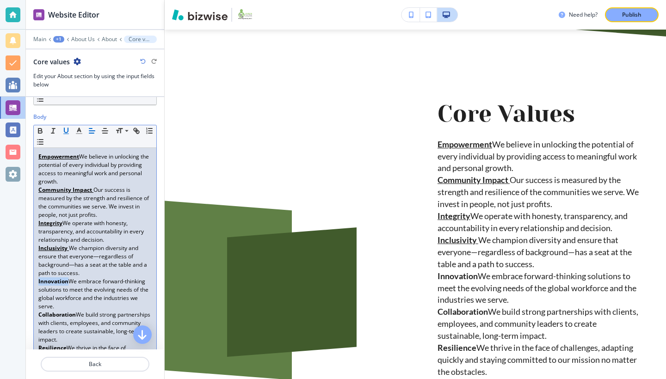
drag, startPoint x: 67, startPoint y: 280, endPoint x: 21, endPoint y: 280, distance: 45.3
click at [21, 280] on div "Website Editor Main +1 About Us About Core values Core values Edit your About s…" at bounding box center [333, 189] width 666 height 379
drag, startPoint x: 65, startPoint y: 128, endPoint x: 79, endPoint y: 174, distance: 48.0
click at [65, 128] on icon "button" at bounding box center [66, 131] width 8 height 8
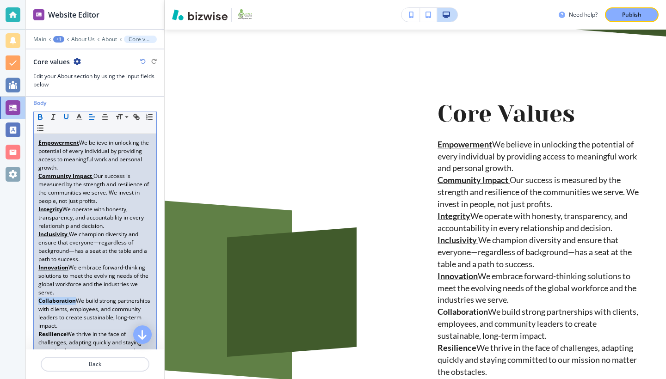
drag, startPoint x: 76, startPoint y: 300, endPoint x: 41, endPoint y: 293, distance: 36.3
click at [34, 298] on div "Empowerment We believe in unlocking the potential of every individual by provid…" at bounding box center [95, 301] width 123 height 334
click at [67, 115] on icon "button" at bounding box center [66, 117] width 8 height 8
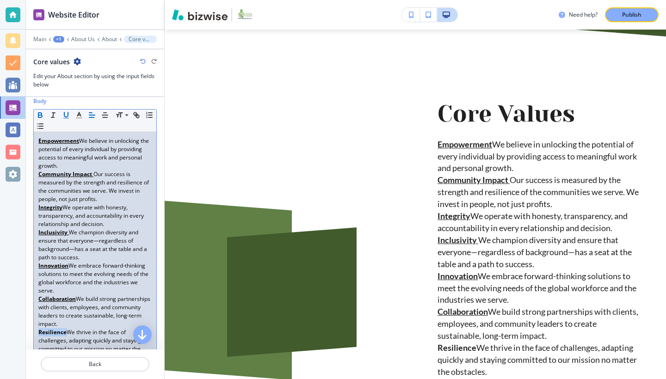
drag, startPoint x: 66, startPoint y: 333, endPoint x: 33, endPoint y: 328, distance: 32.8
click at [33, 328] on div "Small Normal Large Huge Empowerment We believe in unlocking the potential of ev…" at bounding box center [94, 287] width 123 height 357
click at [67, 115] on icon "button" at bounding box center [66, 115] width 8 height 8
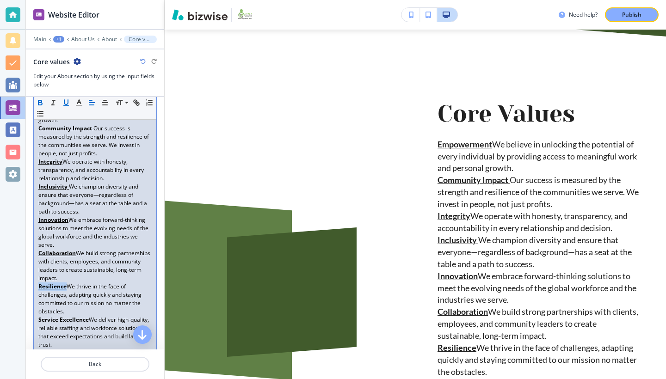
scroll to position [191, 0]
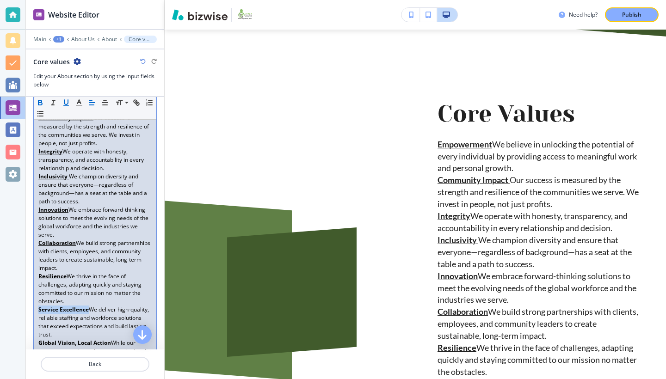
drag, startPoint x: 89, startPoint y: 310, endPoint x: 39, endPoint y: 309, distance: 49.5
click at [39, 309] on p "Service Excellence We deliver high-quality, reliable staffing and workforce sol…" at bounding box center [94, 322] width 113 height 33
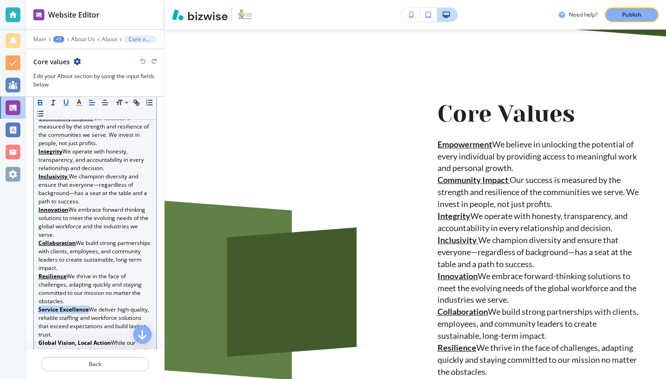
click at [67, 102] on icon "button" at bounding box center [66, 102] width 8 height 8
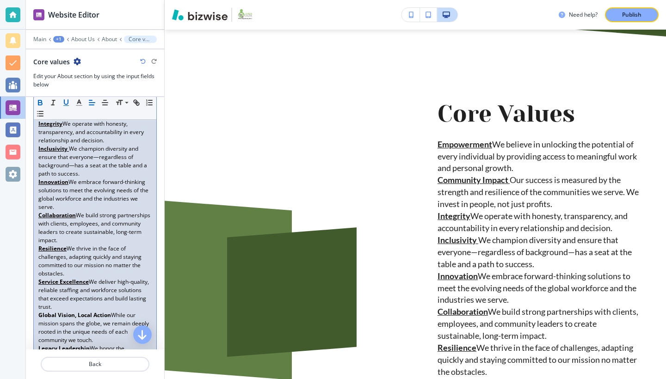
scroll to position [221, 0]
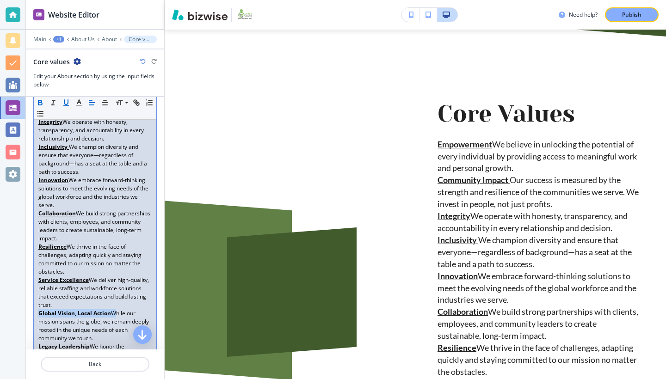
drag, startPoint x: 112, startPoint y: 313, endPoint x: 34, endPoint y: 313, distance: 78.6
click at [34, 313] on div "Empowerment We believe in unlocking the potential of every individual by provid…" at bounding box center [95, 214] width 123 height 334
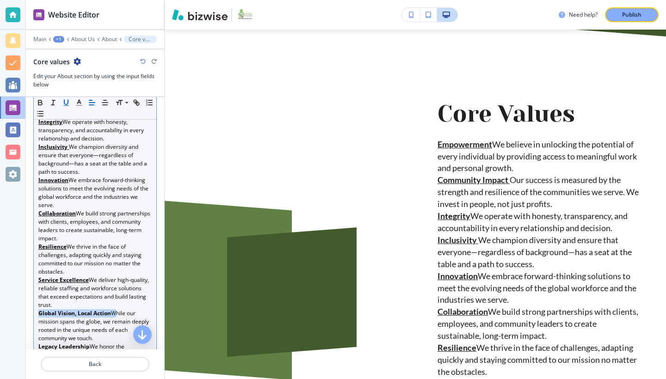
click at [68, 101] on icon "button" at bounding box center [66, 102] width 8 height 8
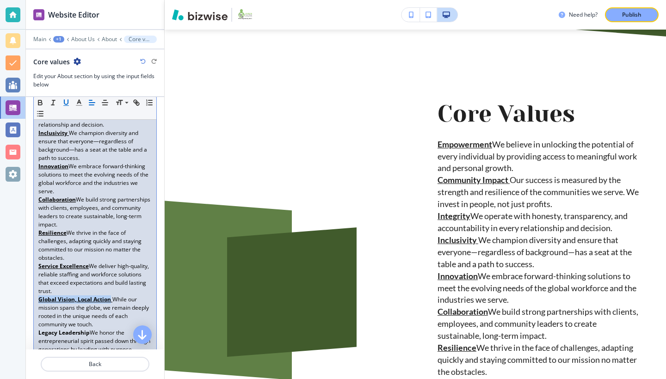
scroll to position [299, 0]
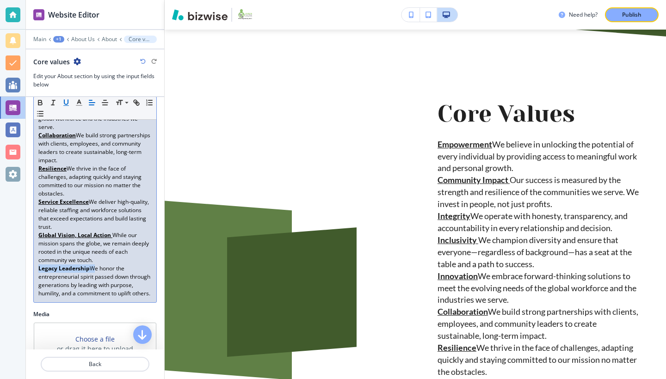
drag, startPoint x: 90, startPoint y: 268, endPoint x: 26, endPoint y: 258, distance: 64.7
click at [19, 268] on div "Website Editor Main +1 About Us About Core values Core values Edit your About s…" at bounding box center [333, 189] width 666 height 379
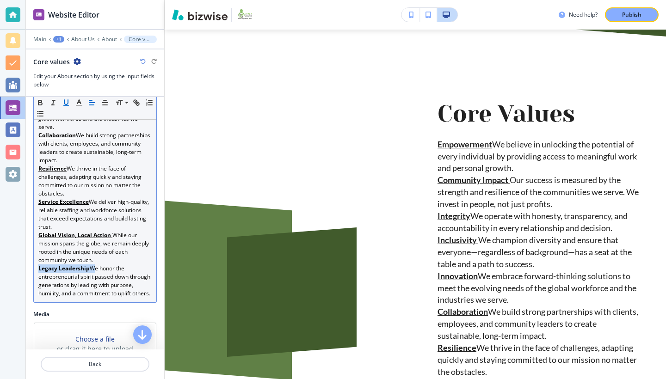
click at [67, 103] on icon "button" at bounding box center [66, 102] width 8 height 8
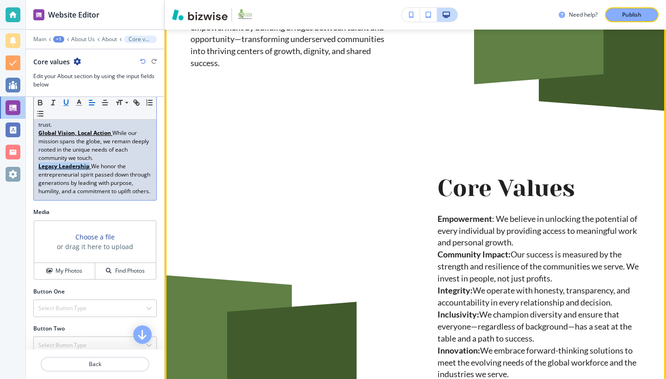
scroll to position [375, 0]
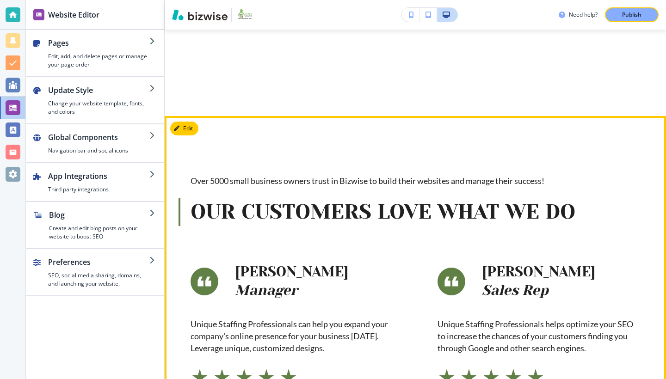
scroll to position [548, 0]
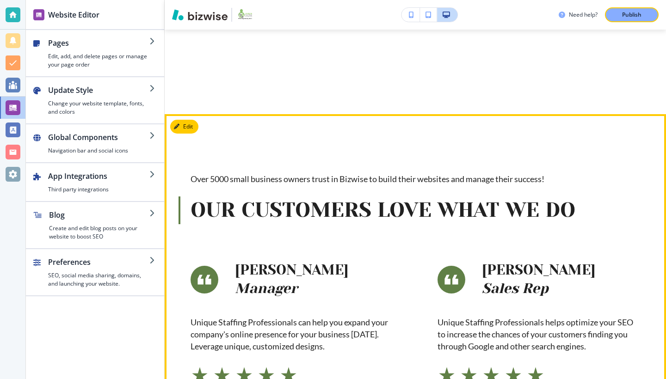
click at [342, 319] on p "Unique Staffing Professionals can help you expand your company's online presenc…" at bounding box center [291, 335] width 202 height 36
click at [189, 120] on button "Edit This Section" at bounding box center [201, 127] width 62 height 14
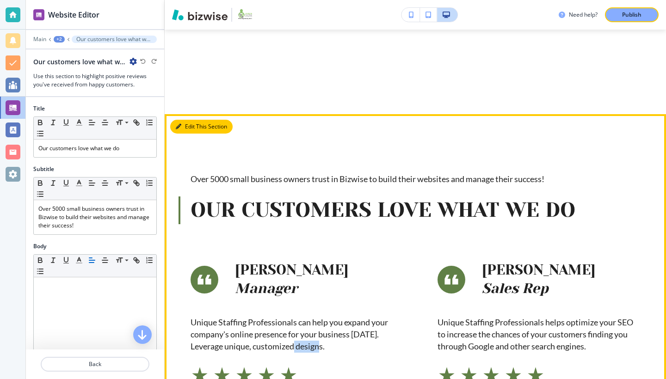
click at [189, 114] on div "Edit This Section Over 5000 small business owners trust in Bizwise to build the…" at bounding box center [415, 362] width 501 height 496
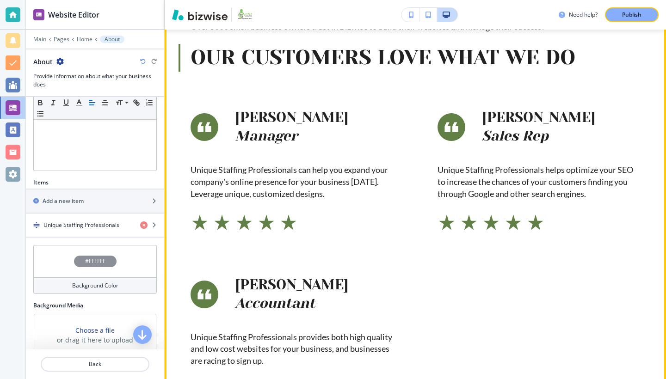
scroll to position [488, 0]
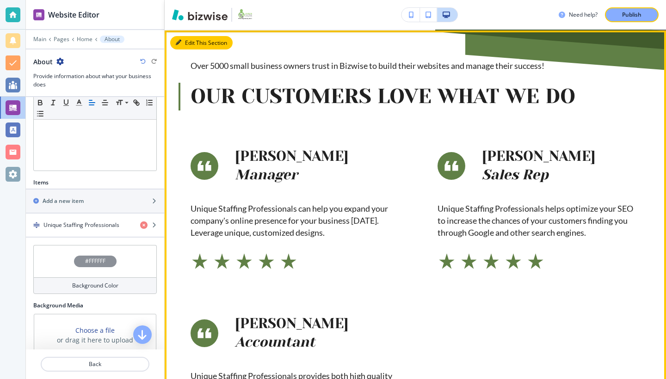
click at [197, 50] on button "Edit This Section" at bounding box center [201, 43] width 62 height 14
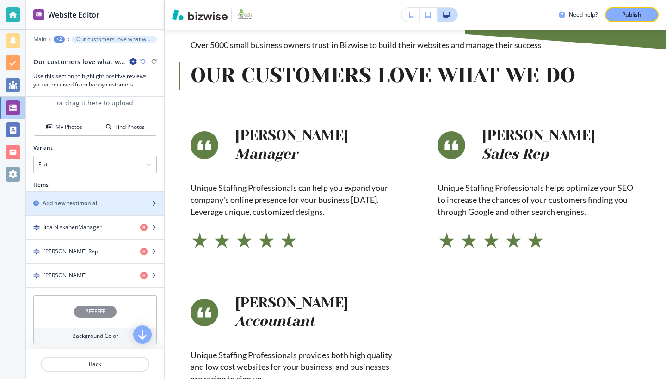
scroll to position [343, 0]
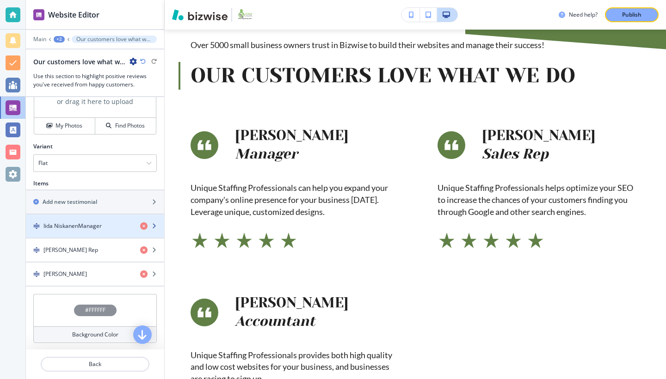
click at [91, 227] on h4 "Iida NiskanenManager" at bounding box center [72, 226] width 58 height 8
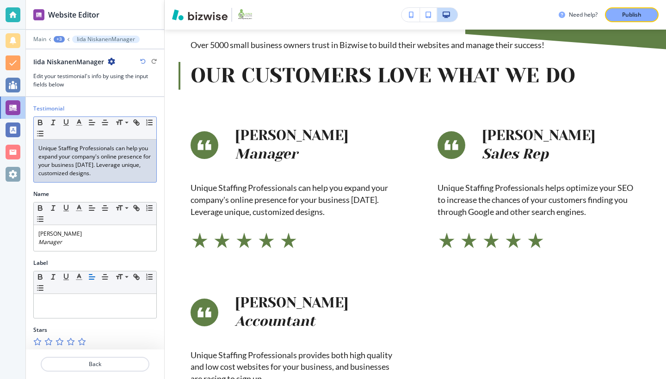
click at [39, 148] on p "Unique Staffing Professionals can help you expand your company's online presenc…" at bounding box center [94, 160] width 113 height 33
click at [38, 148] on p "Unique Staffing Professionals can help you expand your company's online presenc…" at bounding box center [94, 160] width 113 height 33
drag, startPoint x: 141, startPoint y: 172, endPoint x: 31, endPoint y: 131, distance: 117.9
click at [31, 135] on div "Testimonial Small Normal Large Huge Unique Staffing Professionals can help you …" at bounding box center [95, 147] width 138 height 86
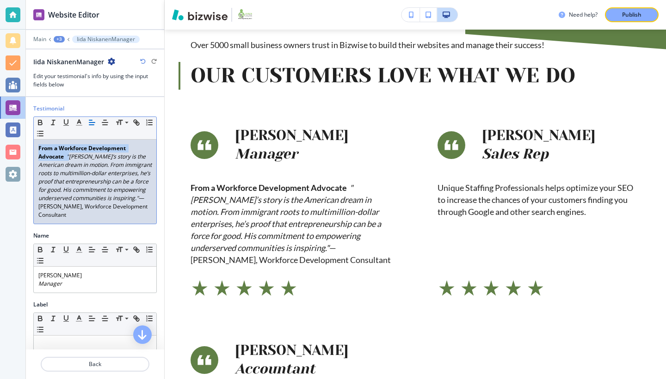
drag, startPoint x: 68, startPoint y: 156, endPoint x: 38, endPoint y: 145, distance: 32.5
click at [38, 145] on div "From a Workforce Development Advocate "[PERSON_NAME]’s story is the American dr…" at bounding box center [95, 182] width 123 height 84
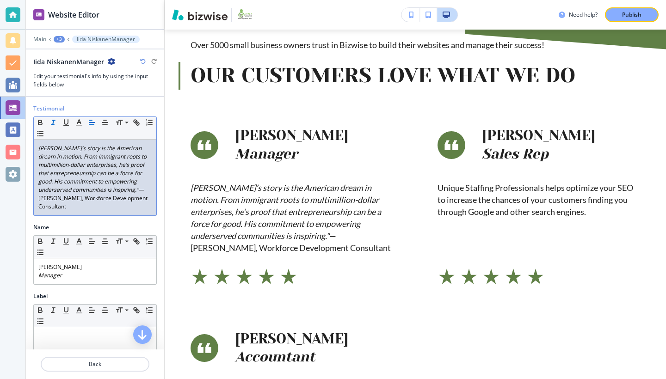
click at [109, 206] on p "[PERSON_NAME]’s story is the American dream in motion. From immigrant roots to …" at bounding box center [94, 177] width 113 height 67
drag, startPoint x: 79, startPoint y: 198, endPoint x: 114, endPoint y: 206, distance: 35.9
click at [114, 206] on p "[PERSON_NAME]’s story is the American dream in motion. From immigrant roots to …" at bounding box center [94, 177] width 113 height 67
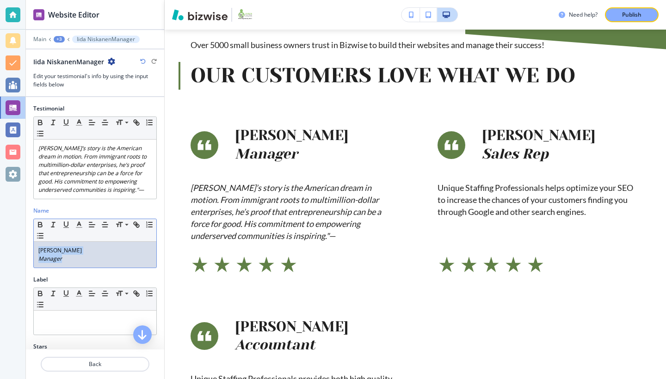
drag, startPoint x: 69, startPoint y: 264, endPoint x: 30, endPoint y: 253, distance: 40.5
click at [31, 259] on div "Name Small Normal Large Huge [PERSON_NAME] Manager" at bounding box center [95, 241] width 138 height 69
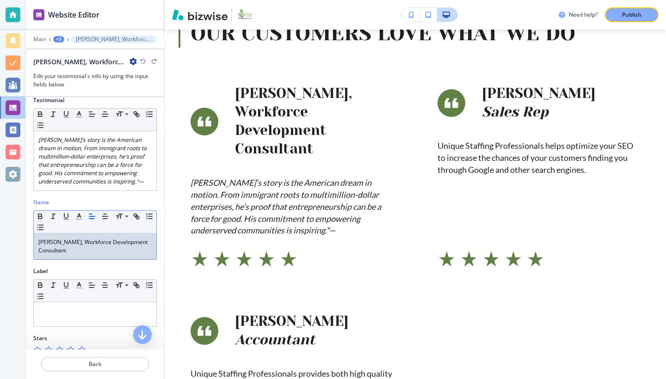
scroll to position [0, 0]
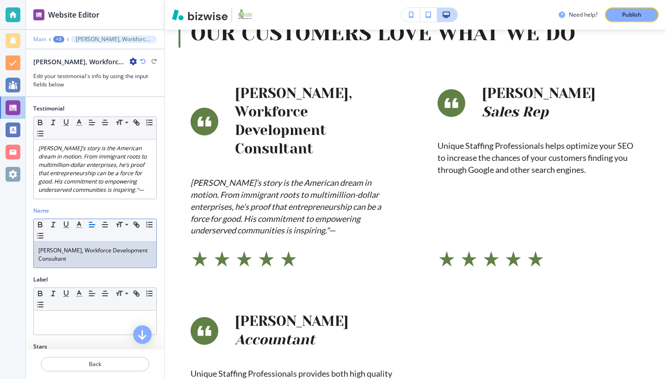
click at [41, 38] on p "Main" at bounding box center [39, 39] width 13 height 6
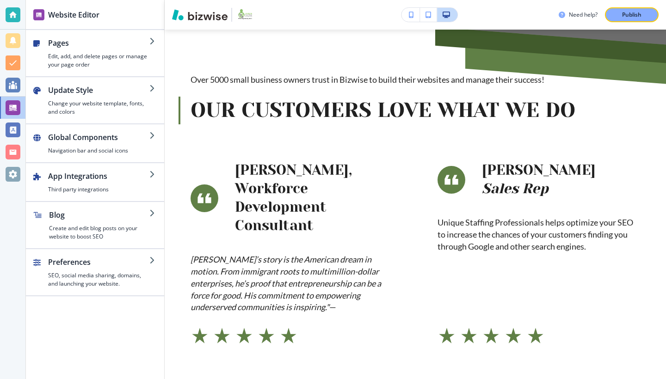
scroll to position [419, 0]
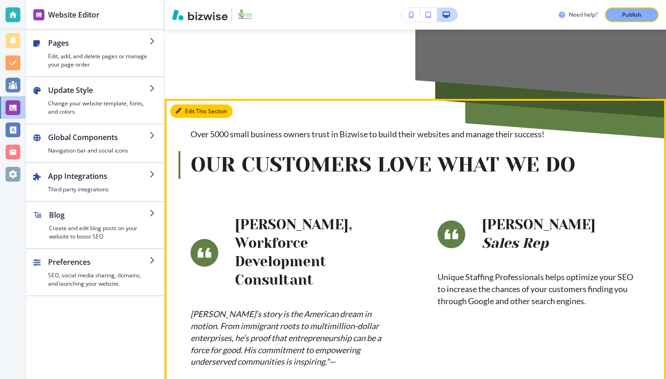
click at [188, 118] on button "Edit This Section" at bounding box center [201, 111] width 62 height 14
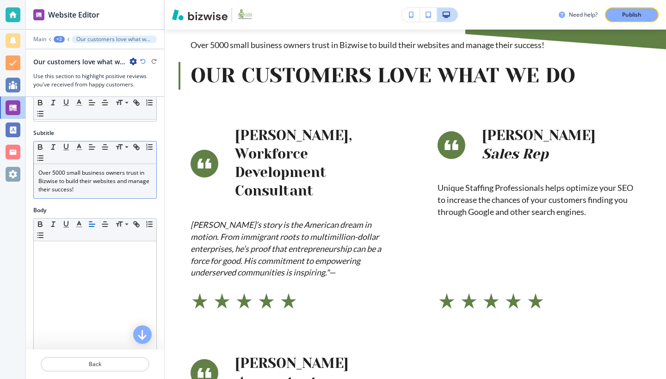
scroll to position [0, 0]
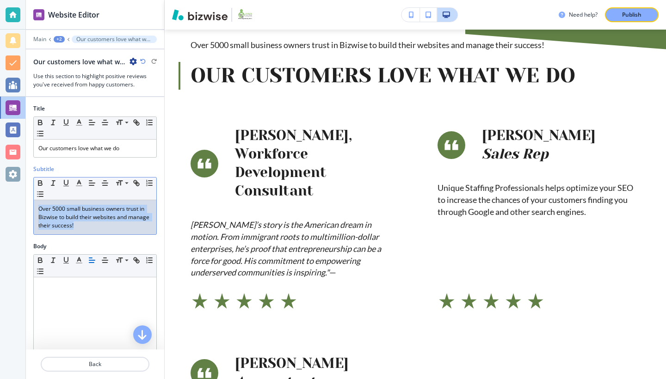
drag, startPoint x: 100, startPoint y: 224, endPoint x: 36, endPoint y: 203, distance: 67.5
click at [36, 203] on div "Over 5000 small business owners trust in Bizwise to build their websites and ma…" at bounding box center [95, 217] width 123 height 34
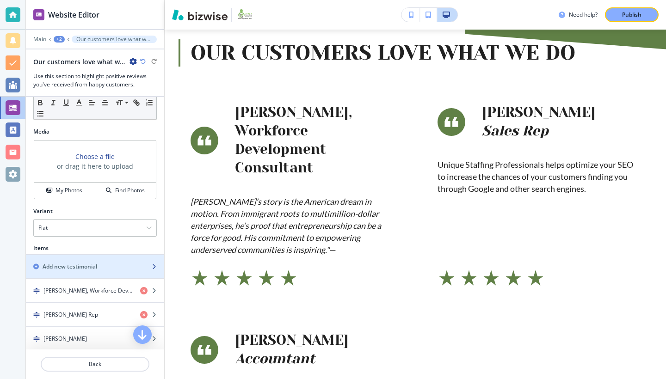
scroll to position [273, 0]
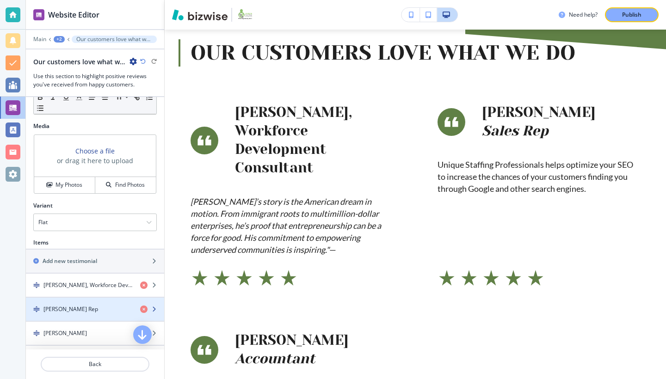
click at [85, 308] on h4 "[PERSON_NAME] Rep" at bounding box center [70, 309] width 55 height 8
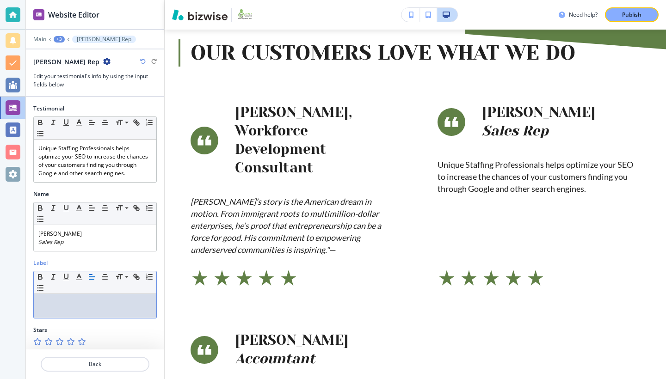
click at [85, 307] on p at bounding box center [94, 303] width 113 height 8
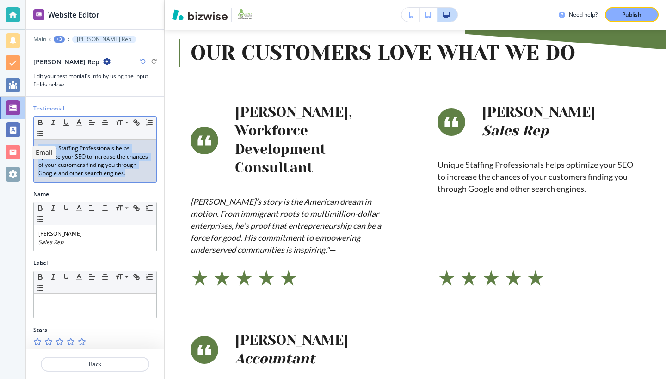
drag, startPoint x: 66, startPoint y: 181, endPoint x: 20, endPoint y: 145, distance: 58.6
click at [21, 145] on div "Website Editor Main +3 [PERSON_NAME] Rep [PERSON_NAME] Rep Edit your testimonia…" at bounding box center [333, 189] width 666 height 379
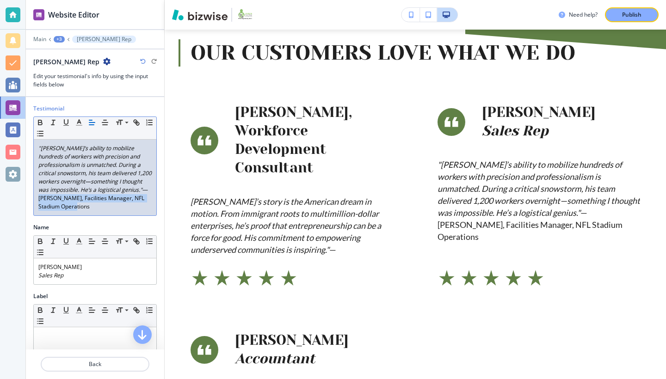
drag, startPoint x: 66, startPoint y: 198, endPoint x: 121, endPoint y: 208, distance: 55.4
click at [120, 207] on p ""[PERSON_NAME]’s ability to mobilize hundreds of workers with precision and pro…" at bounding box center [94, 177] width 113 height 67
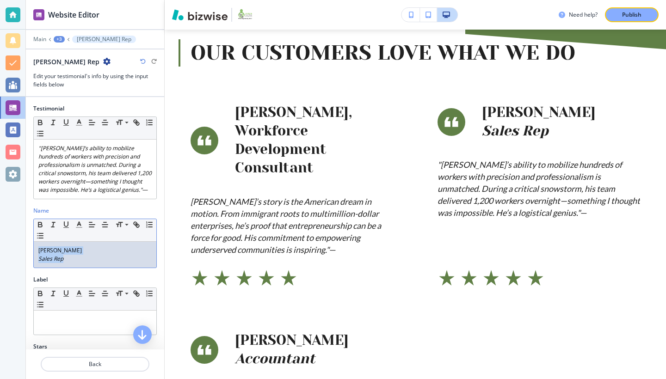
drag, startPoint x: 67, startPoint y: 265, endPoint x: 17, endPoint y: 254, distance: 51.1
click at [17, 255] on div "Website Editor Main +3 [PERSON_NAME] Rep [PERSON_NAME] Rep Edit your testimonia…" at bounding box center [333, 189] width 666 height 379
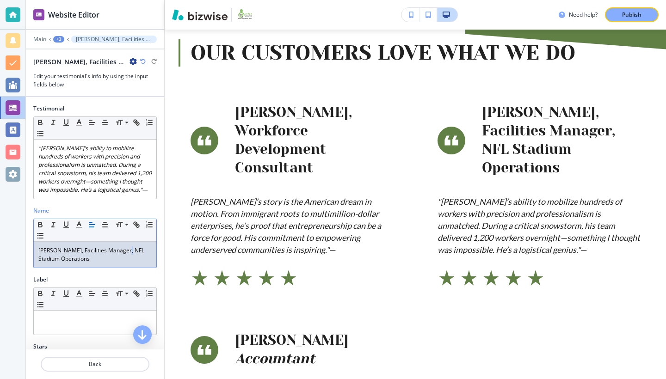
click at [123, 259] on p "[PERSON_NAME], Facilities Manager, NFL Stadium Operations" at bounding box center [94, 254] width 113 height 17
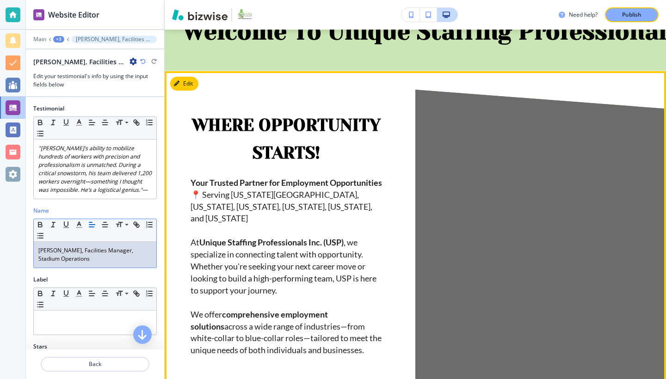
scroll to position [3, 0]
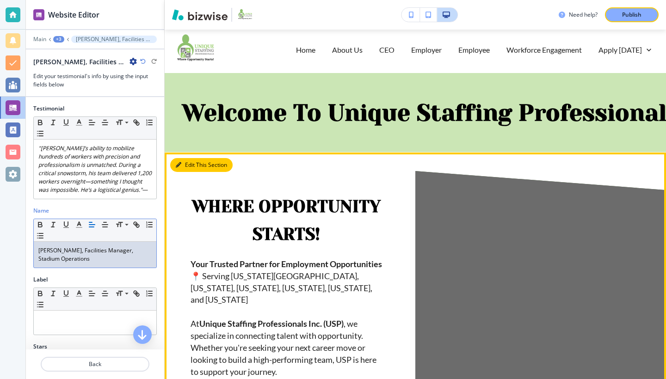
click at [189, 164] on button "Edit This Section" at bounding box center [201, 165] width 62 height 14
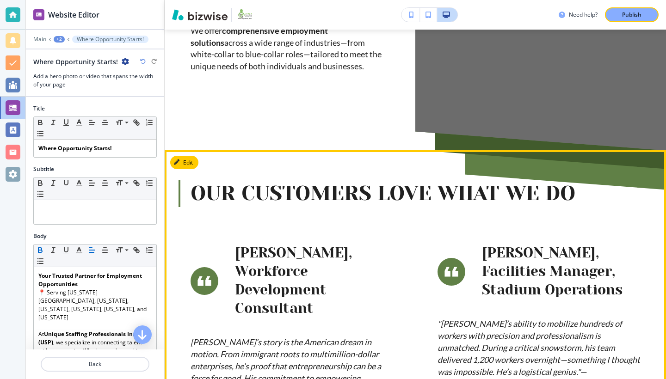
scroll to position [377, 0]
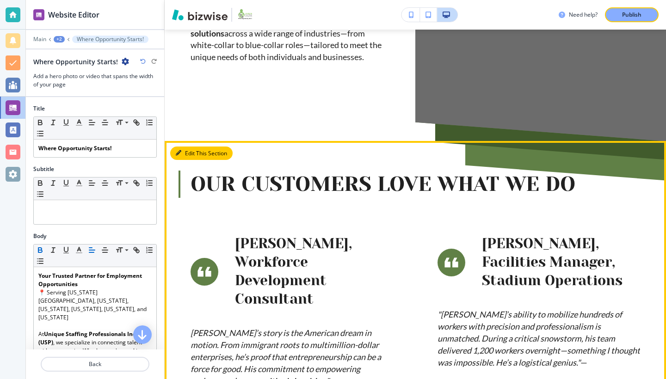
click at [184, 160] on button "Edit This Section" at bounding box center [201, 154] width 62 height 14
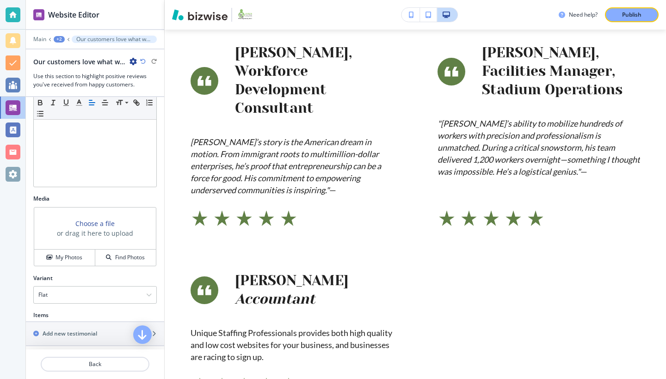
scroll to position [366, 0]
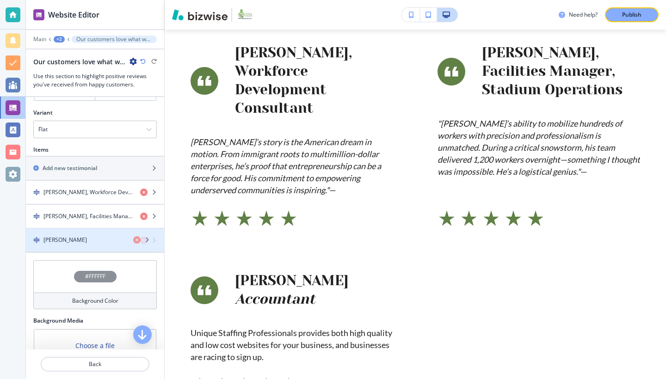
click at [87, 239] on h4 "[PERSON_NAME]" at bounding box center [64, 240] width 43 height 8
click at [87, 238] on h4 "[PERSON_NAME]" at bounding box center [64, 240] width 43 height 8
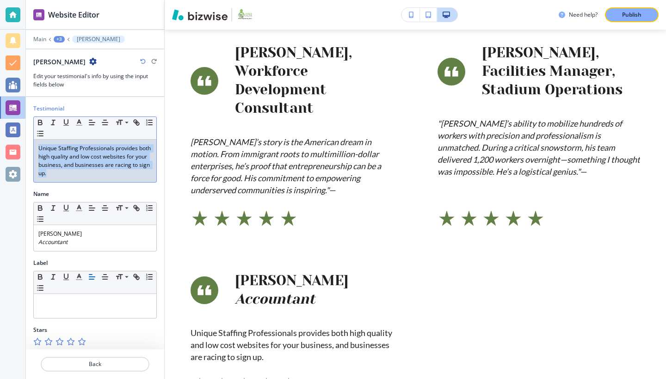
drag, startPoint x: 88, startPoint y: 176, endPoint x: 32, endPoint y: 140, distance: 66.6
click at [32, 140] on div "Testimonial Small Normal Large Huge Unique Staffing Professionals provides both…" at bounding box center [95, 147] width 138 height 86
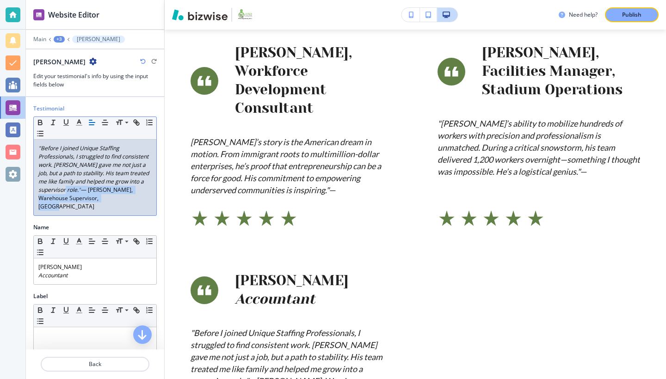
drag, startPoint x: 112, startPoint y: 190, endPoint x: 137, endPoint y: 199, distance: 26.6
click at [137, 199] on p ""Before I joined Unique Staffing Professionals, I struggled to find consistent …" at bounding box center [94, 177] width 113 height 67
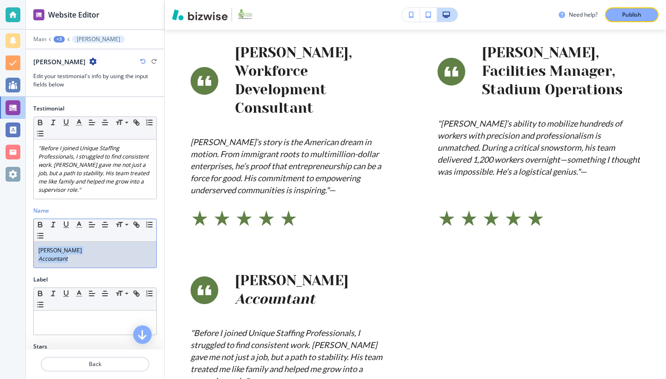
drag, startPoint x: 76, startPoint y: 261, endPoint x: 25, endPoint y: 245, distance: 53.1
click at [25, 245] on div "Website Editor Main +3 [PERSON_NAME] [PERSON_NAME] Edit your testimonial's info…" at bounding box center [333, 189] width 666 height 379
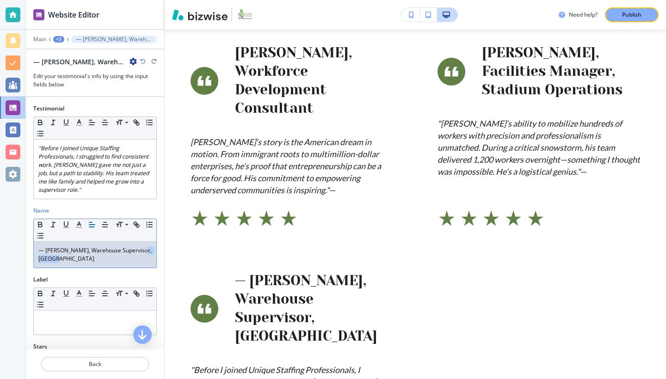
drag, startPoint x: 138, startPoint y: 250, endPoint x: 142, endPoint y: 260, distance: 11.0
click at [144, 260] on p "— [PERSON_NAME], Warehouse Supervisor, [GEOGRAPHIC_DATA]" at bounding box center [94, 254] width 113 height 17
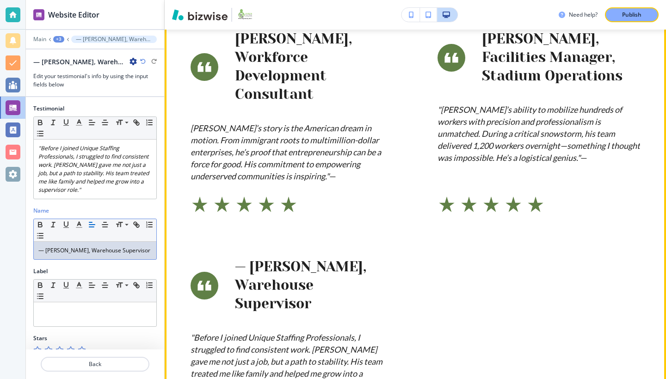
scroll to position [584, 0]
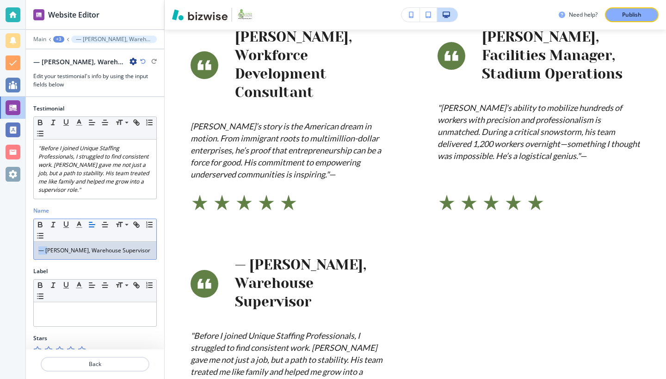
drag, startPoint x: 47, startPoint y: 250, endPoint x: 12, endPoint y: 245, distance: 34.5
click at [18, 251] on div "Website Editor Main +3 — [PERSON_NAME], Warehouse Supervisor — [PERSON_NAME], W…" at bounding box center [333, 189] width 666 height 379
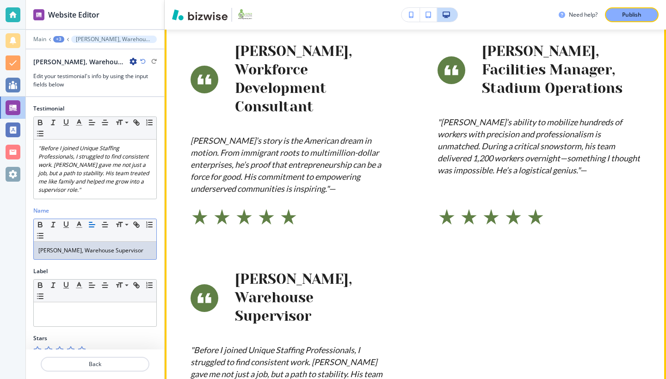
scroll to position [553, 0]
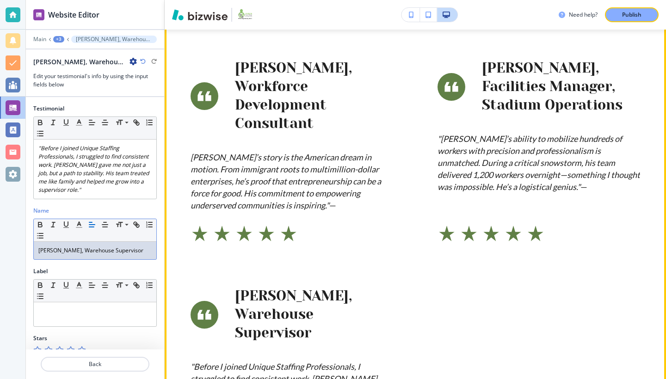
click at [291, 203] on p "[PERSON_NAME]’s story is the American dream in motion. From immigrant roots to …" at bounding box center [291, 182] width 202 height 60
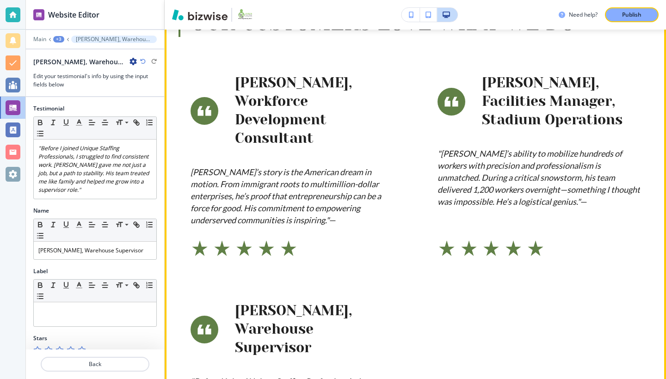
scroll to position [466, 0]
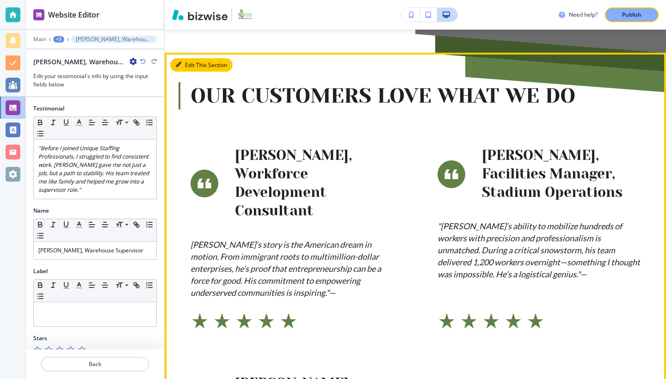
click at [185, 72] on button "Edit This Section" at bounding box center [201, 65] width 62 height 14
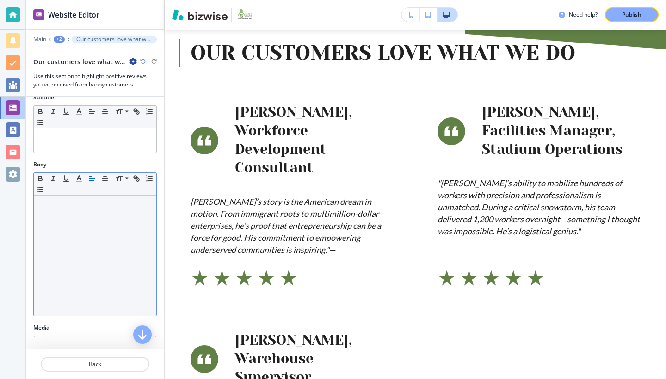
scroll to position [375, 0]
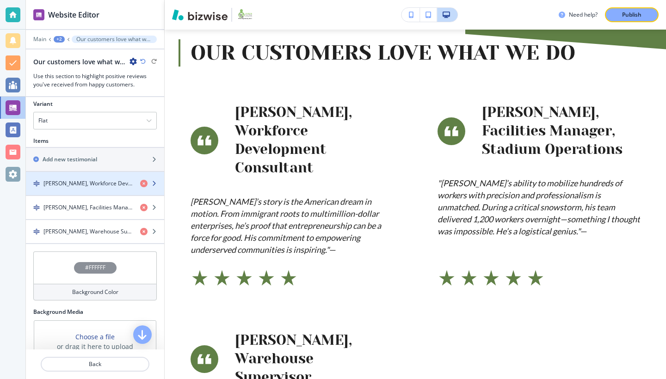
click at [94, 181] on h4 "[PERSON_NAME], Workforce Development Consultant" at bounding box center [87, 183] width 89 height 8
click at [94, 180] on h4 "[PERSON_NAME], Workforce Development Consultant" at bounding box center [87, 183] width 89 height 8
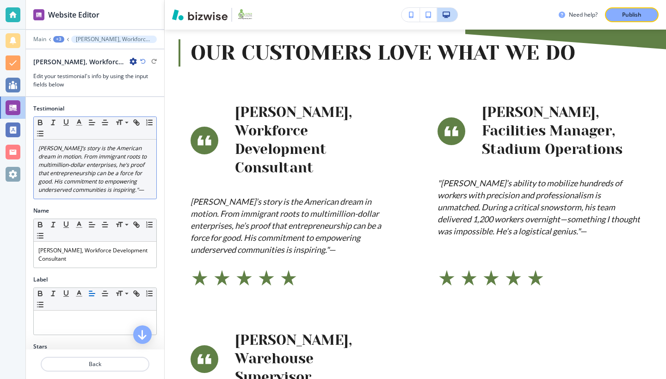
click at [80, 194] on p "[PERSON_NAME]’s story is the American dream in motion. From immigrant roots to …" at bounding box center [94, 169] width 113 height 50
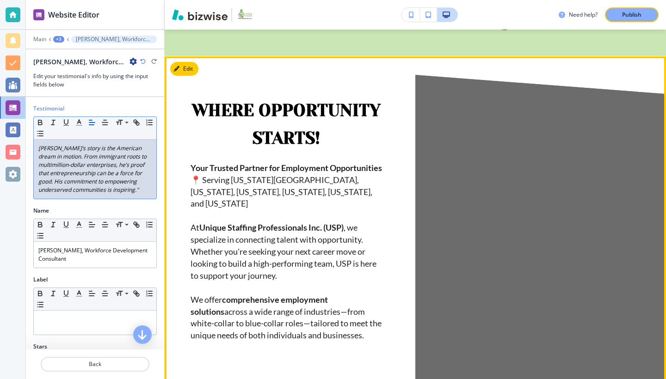
scroll to position [82, 0]
